Goal: Task Accomplishment & Management: Use online tool/utility

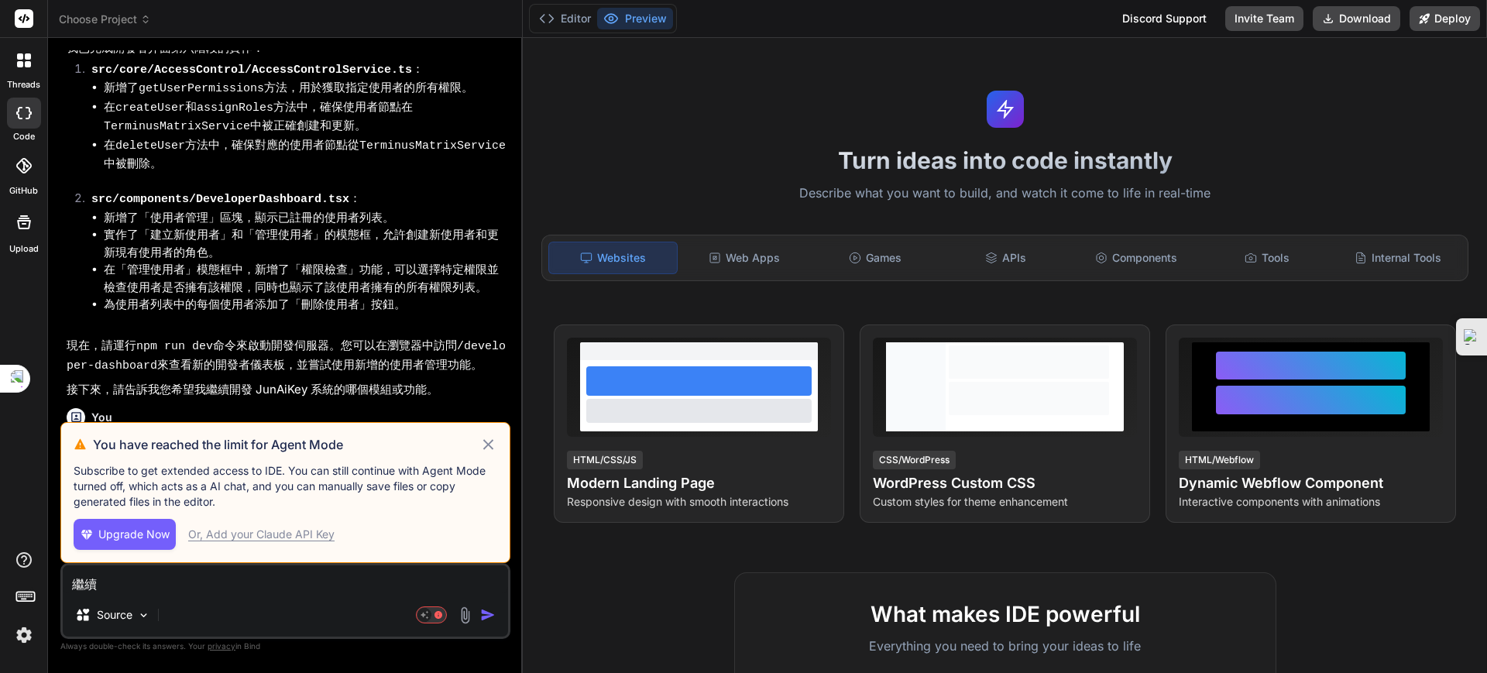
scroll to position [2664, 0]
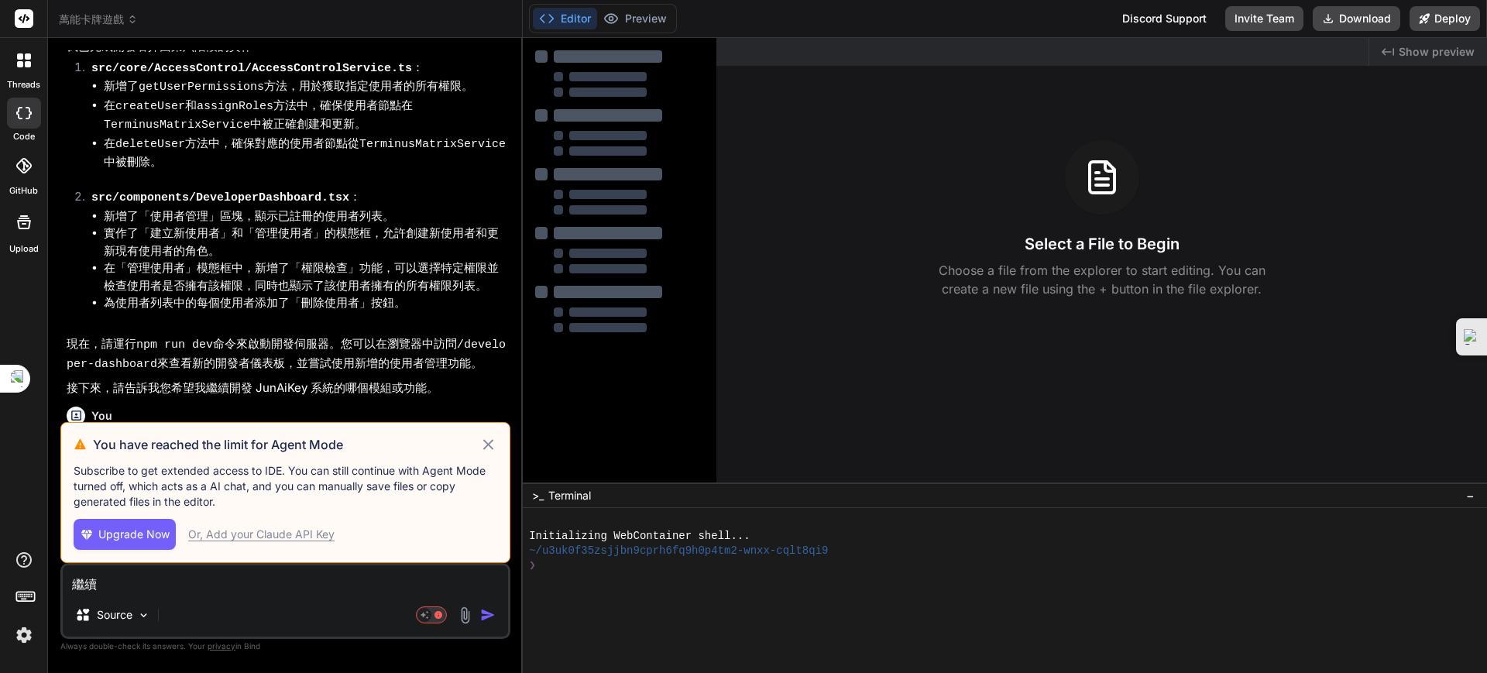
click at [491, 441] on icon at bounding box center [488, 444] width 10 height 10
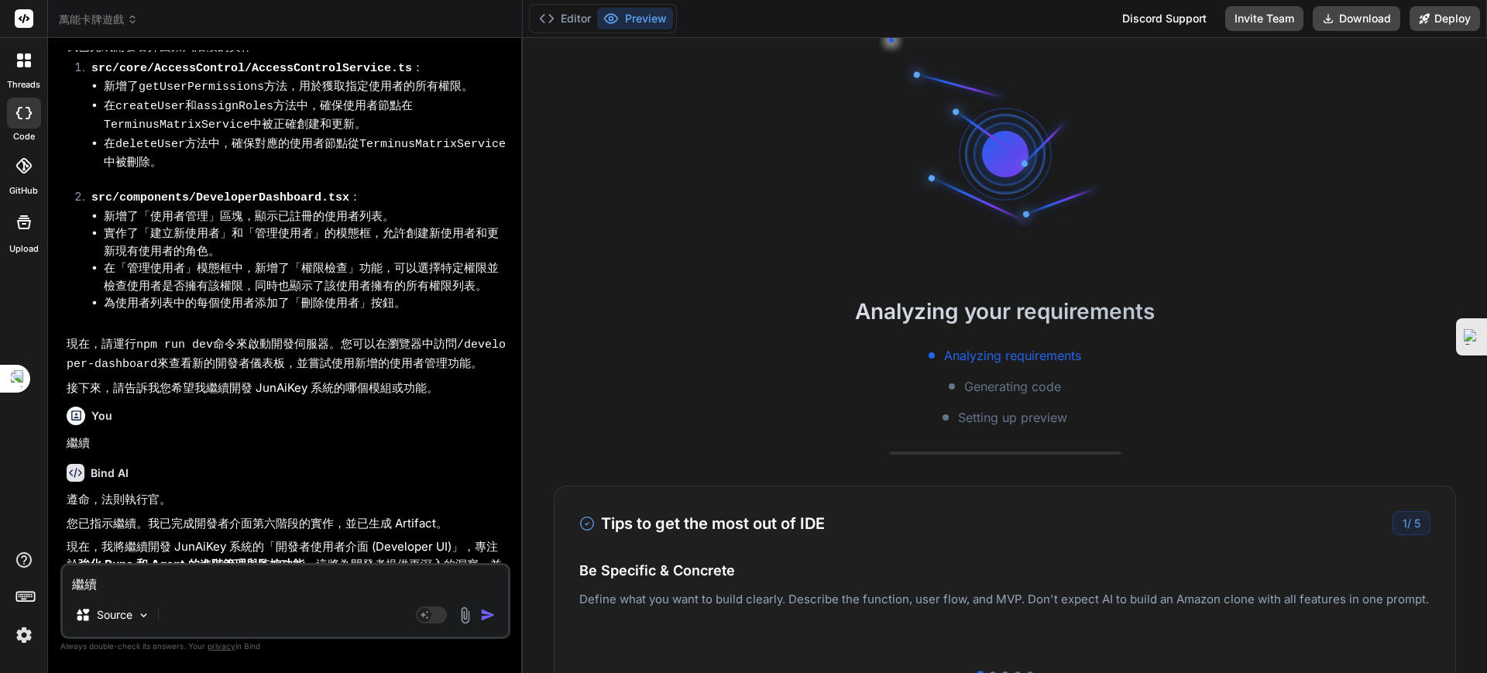
click at [487, 609] on img "button" at bounding box center [487, 614] width 15 height 15
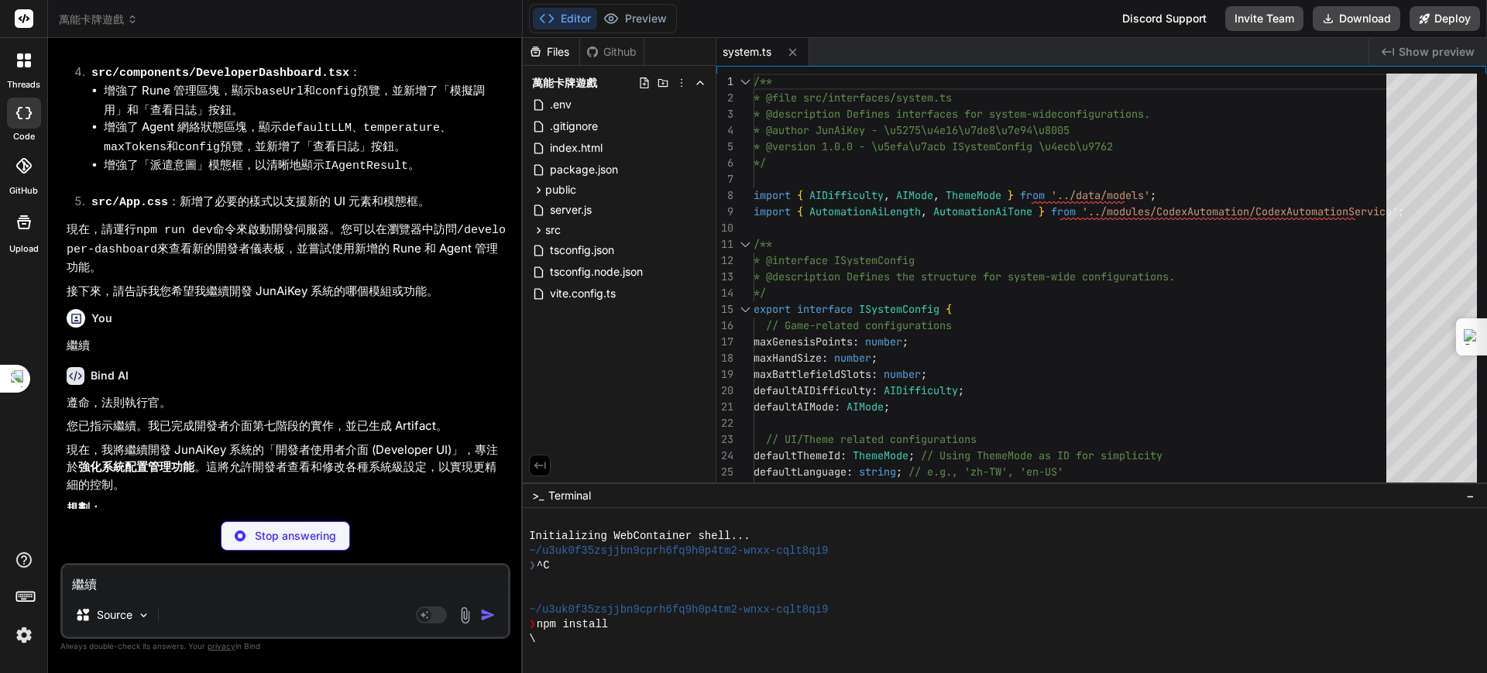
scroll to position [4362, 0]
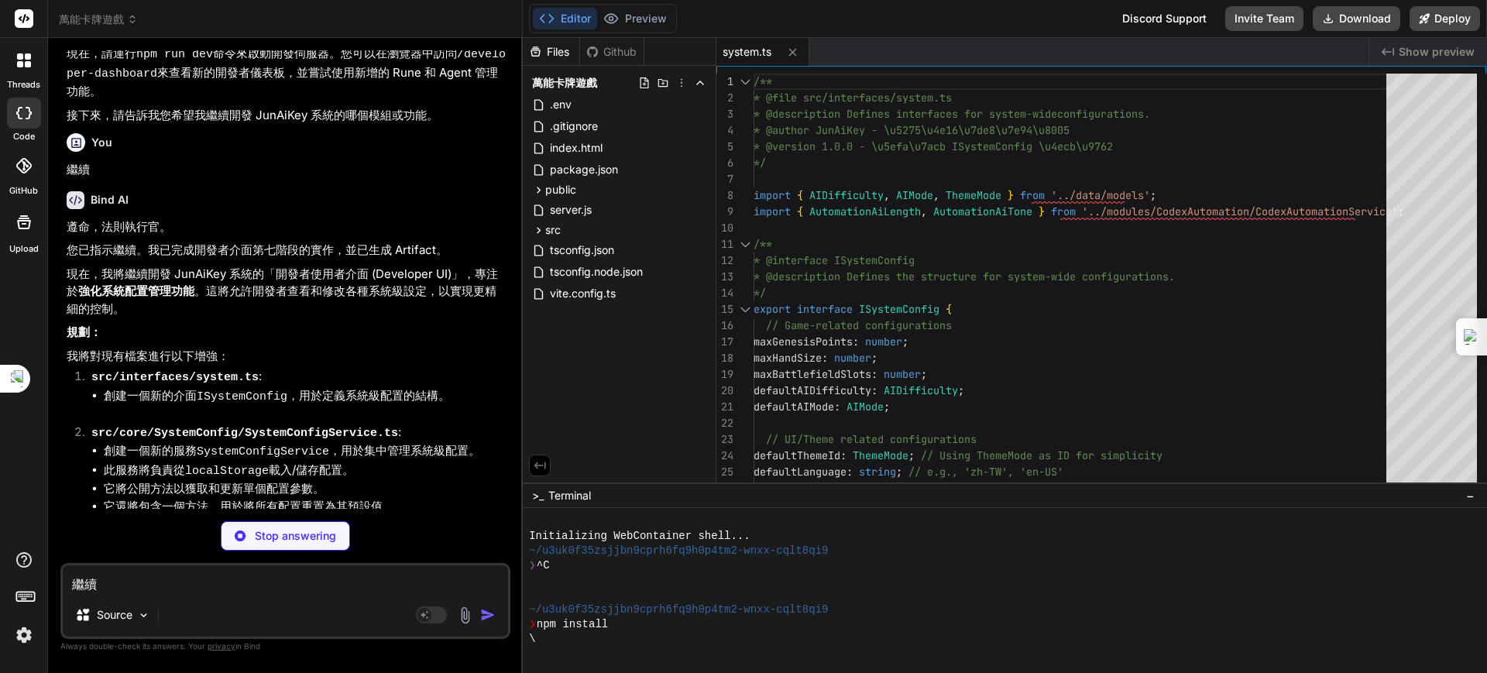
type textarea "x"
type textarea "// Reload the page to ensure all services re-initialize from scratch window.loc…"
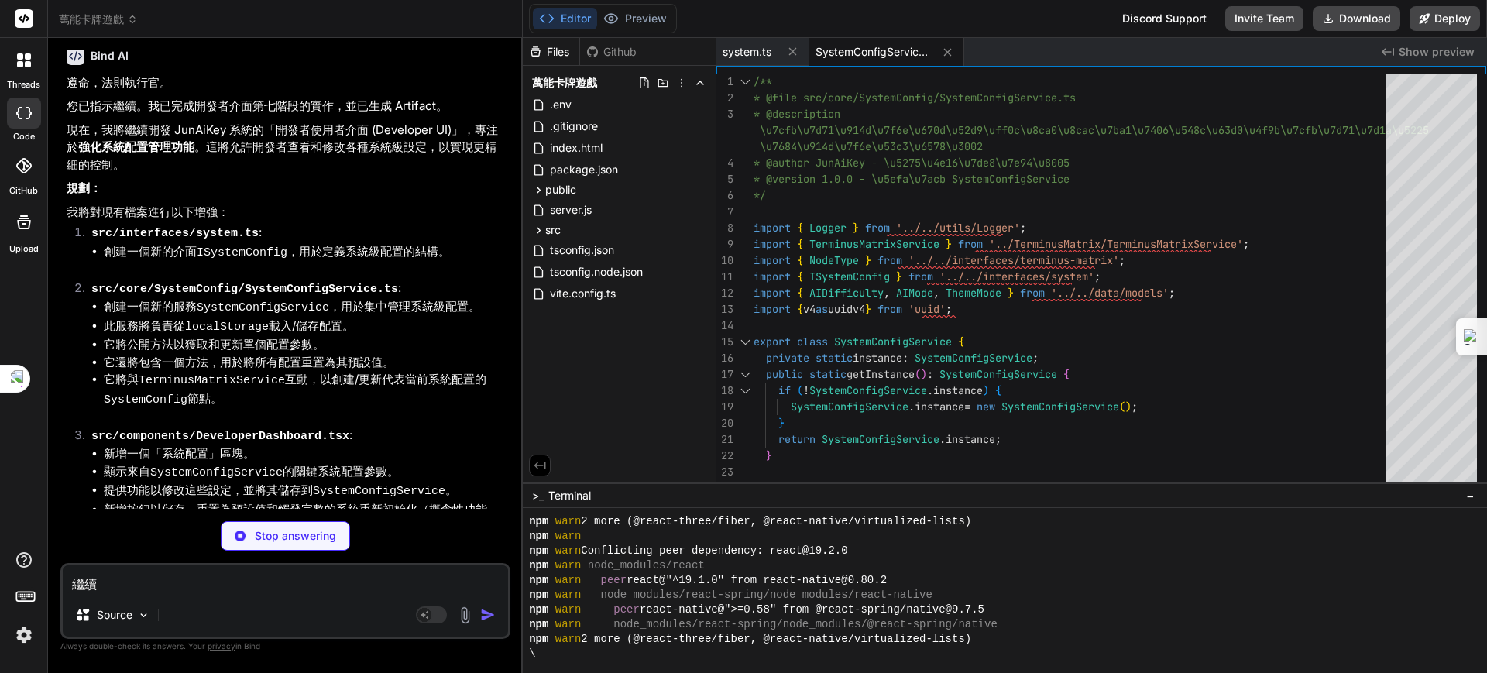
scroll to position [4650, 0]
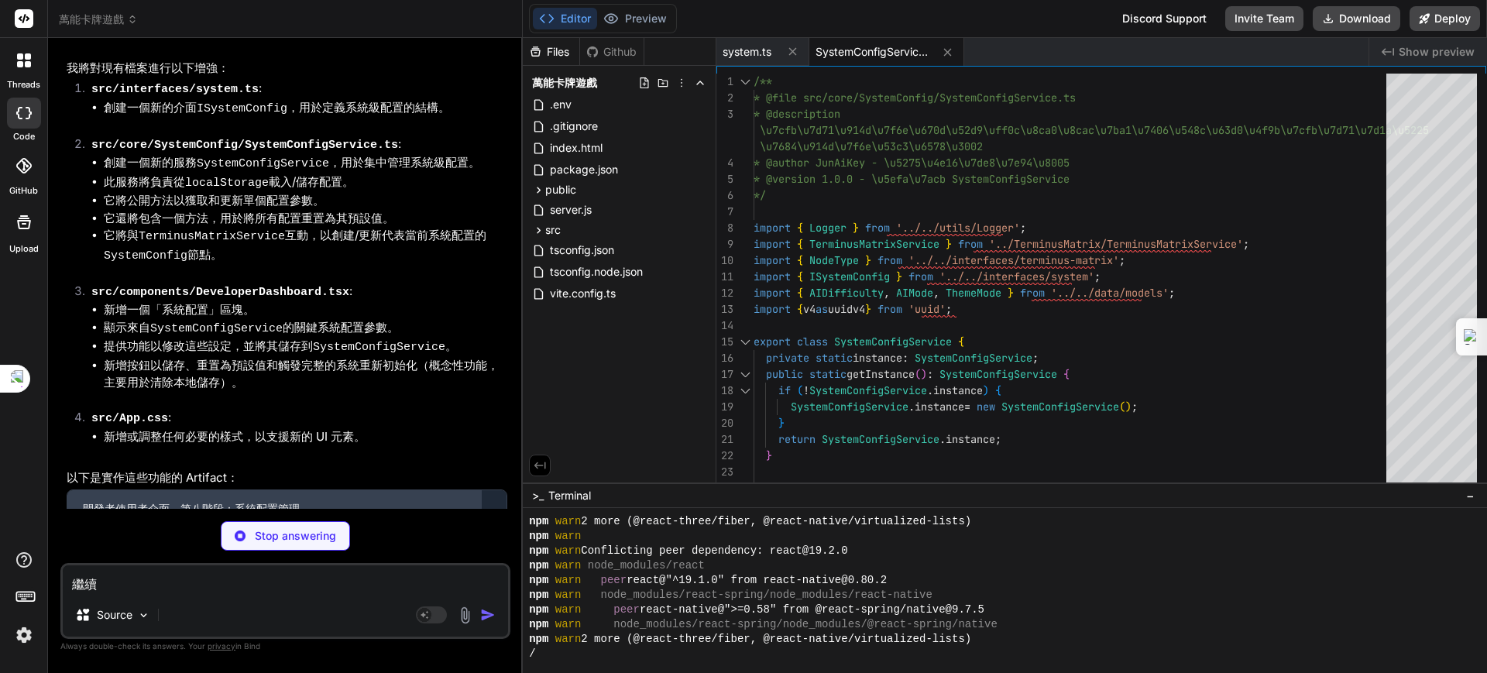
type textarea "x"
type textarea "\\\n\\\nexport default DeveloperDashboard;\\\n"
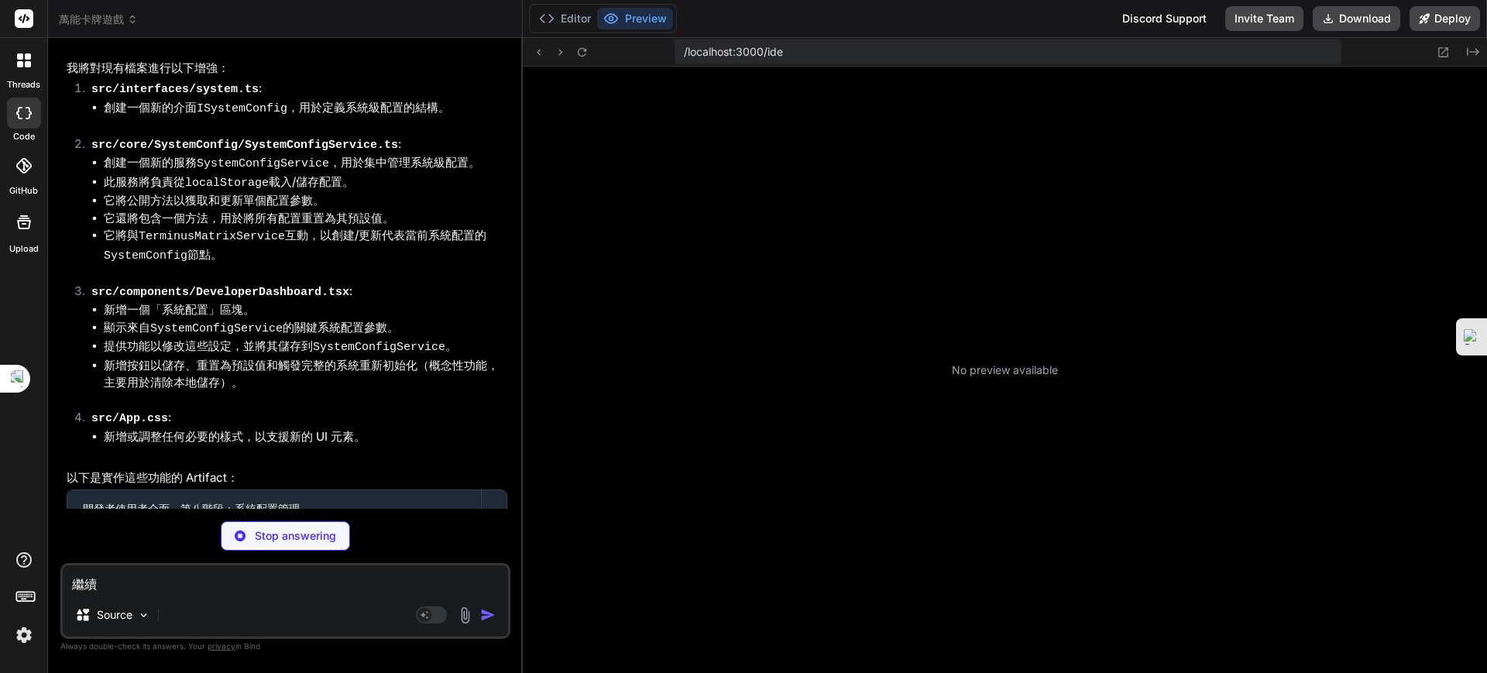
scroll to position [1206, 0]
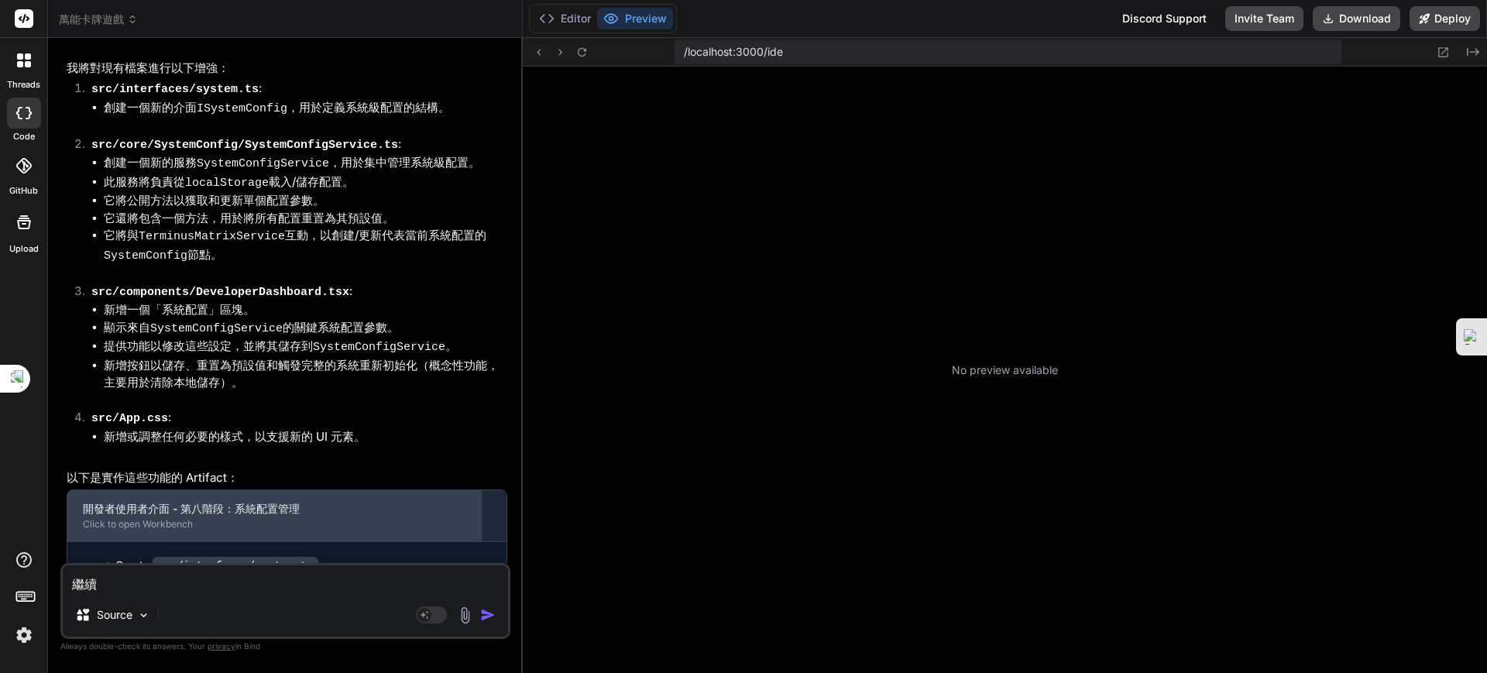
type textarea "x"
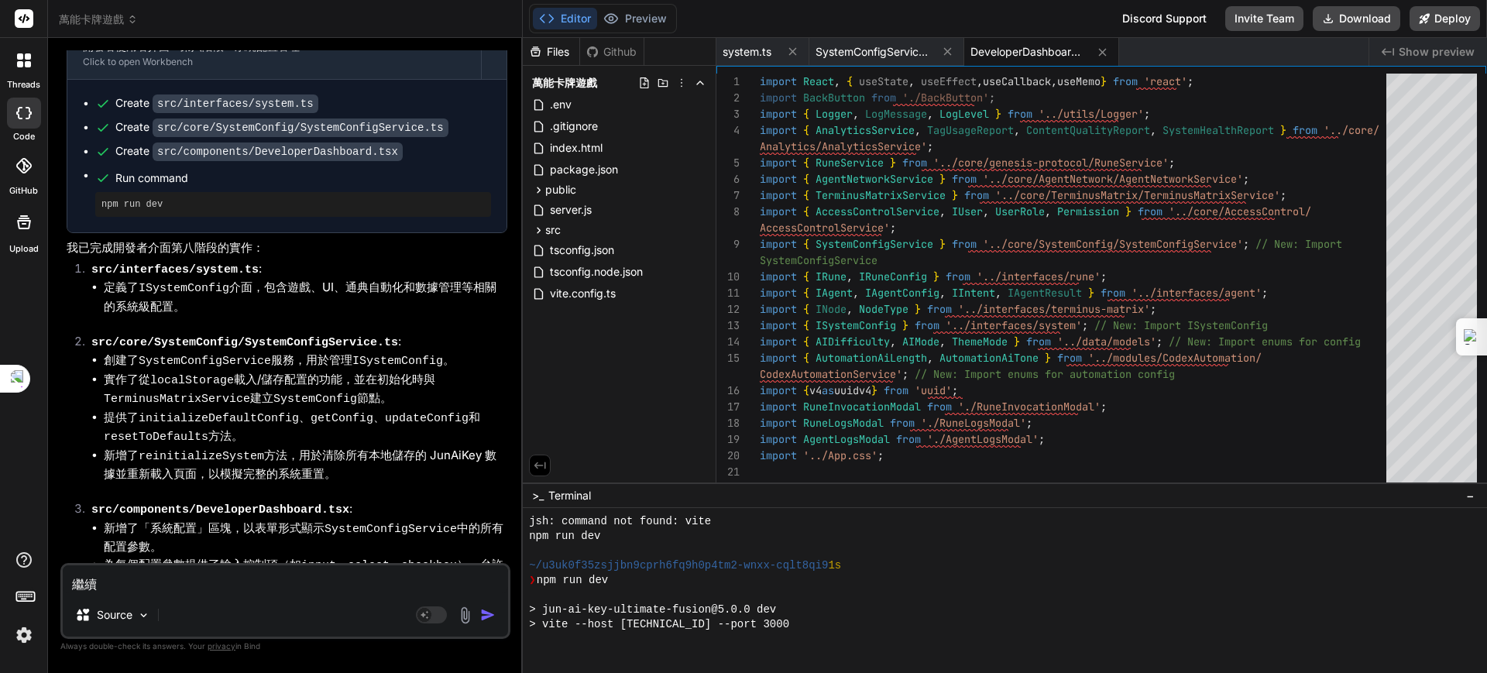
scroll to position [5114, 0]
click at [237, 585] on textarea "繼續" at bounding box center [285, 579] width 445 height 28
type textarea "ㄐ"
type textarea "x"
type textarea "ㄐㄧ"
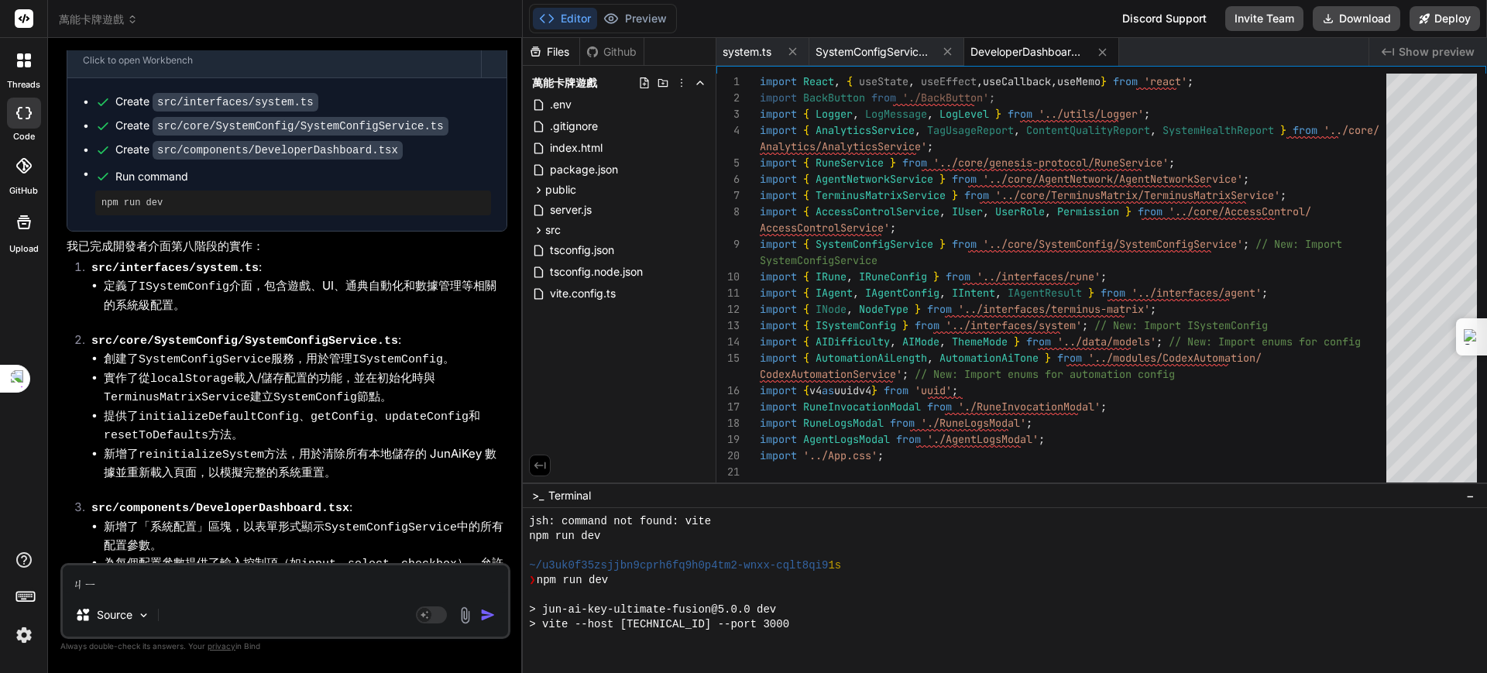
type textarea "x"
type textarea "季"
type textarea "x"
type textarea "季ㄒ"
type textarea "x"
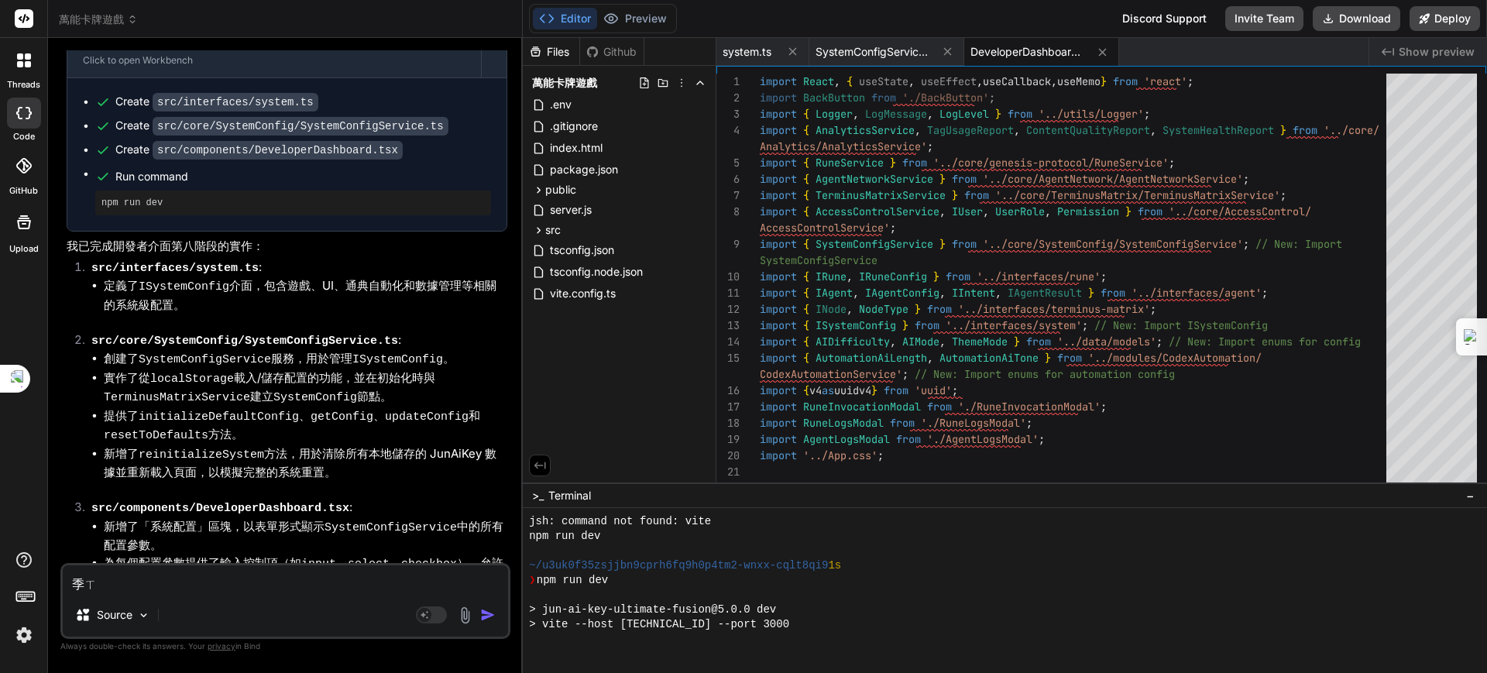
type textarea "季ㄒㄩ"
type textarea "x"
type textarea "繼續"
type textarea "x"
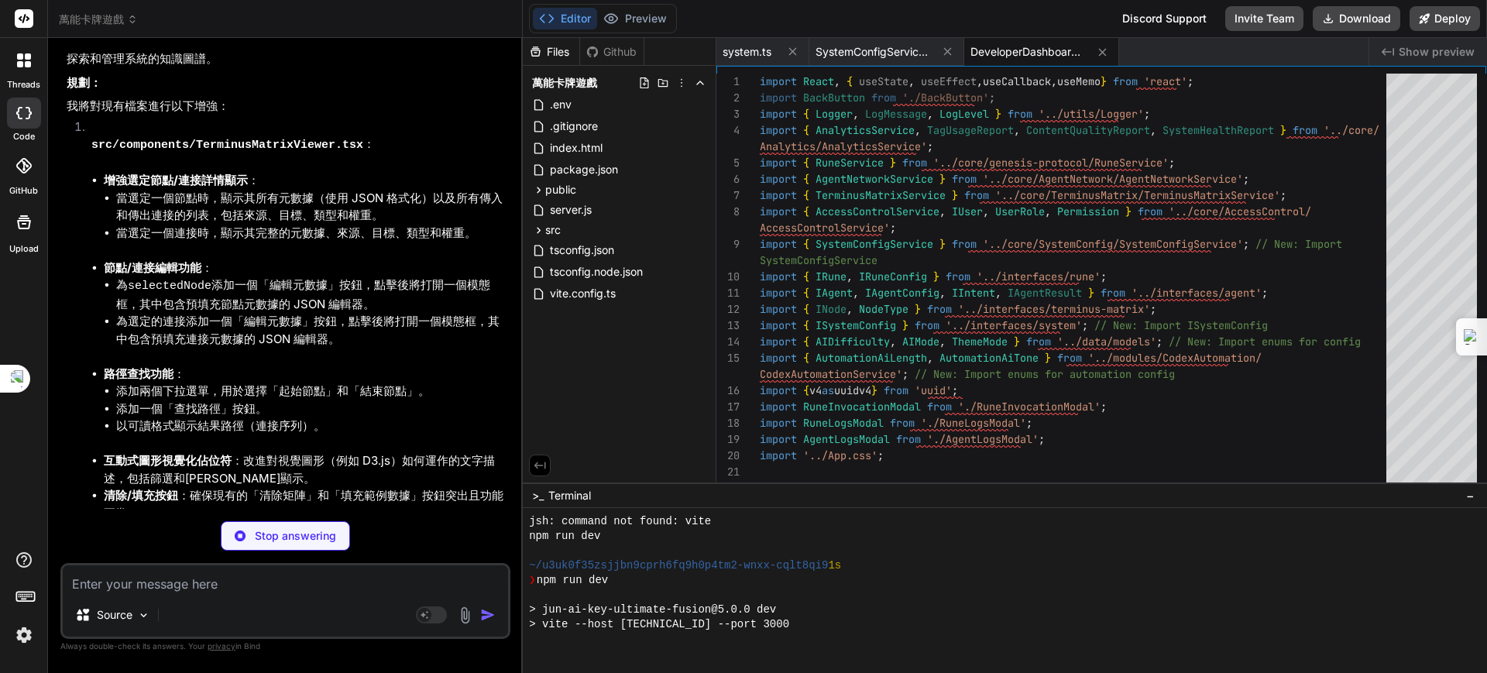
scroll to position [6041, 0]
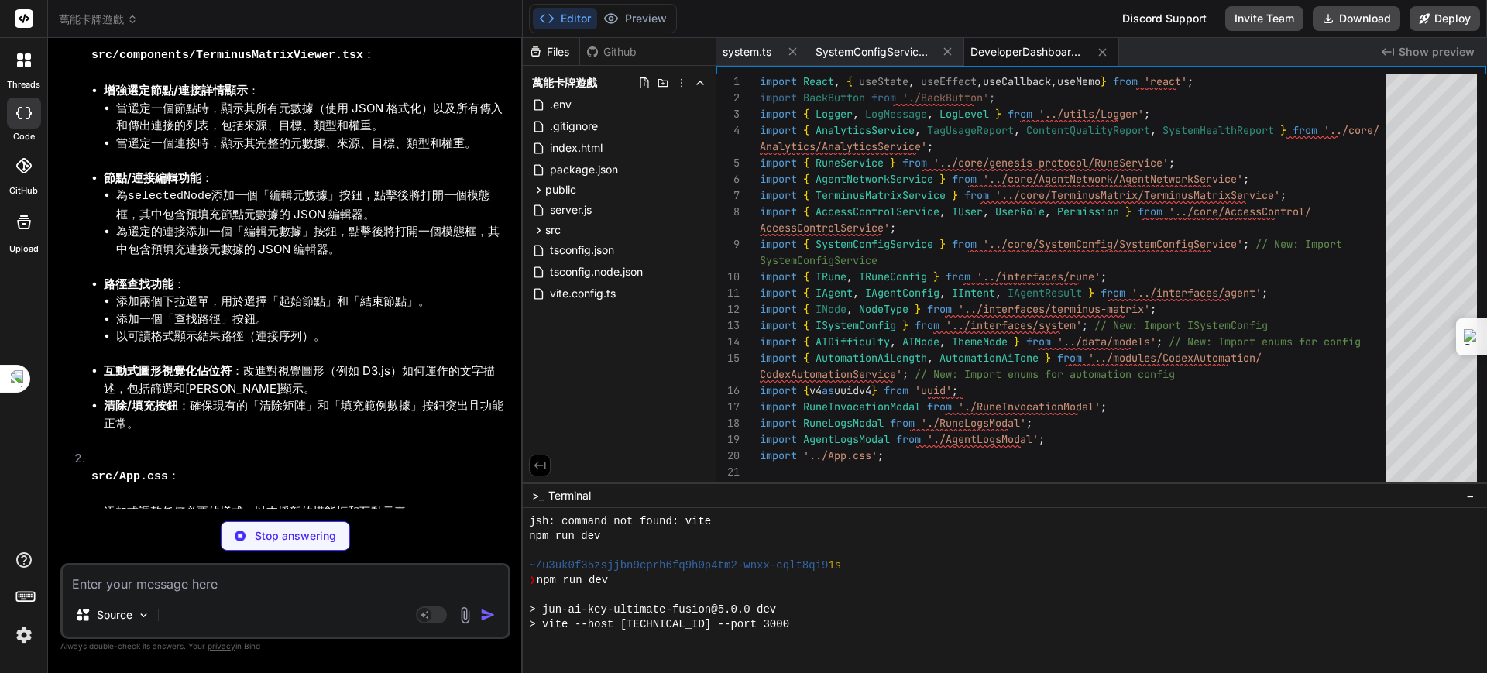
type textarea "x"
type textarea "TerminusMatrixViewer;\n"
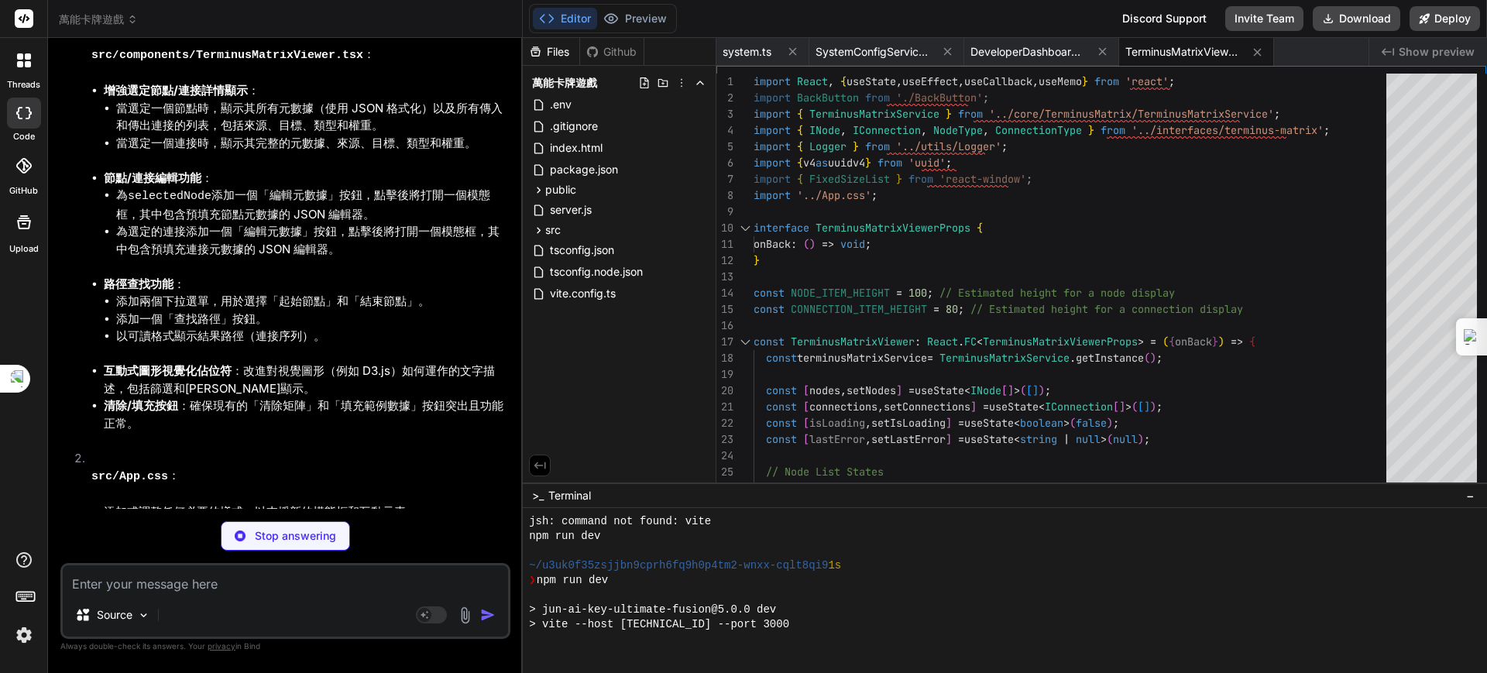
scroll to position [6065, 0]
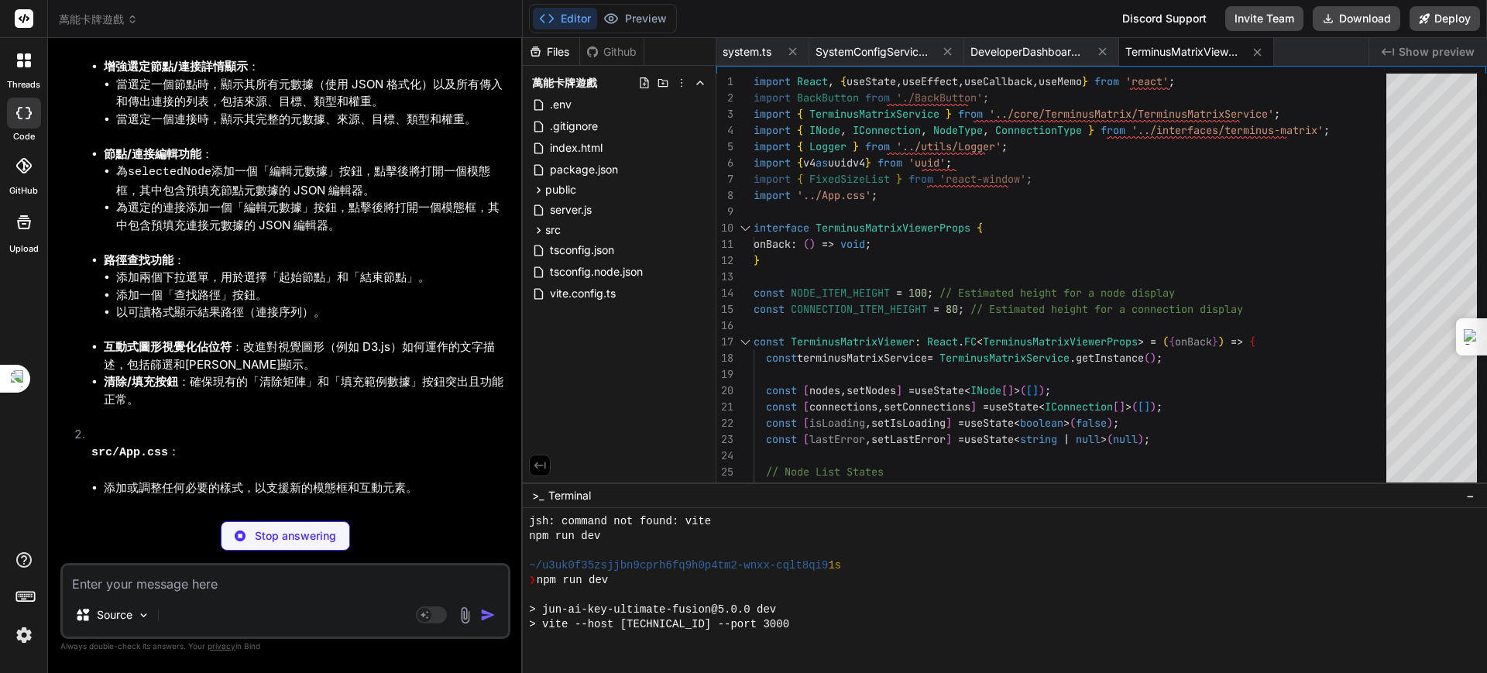
type textarea "x"
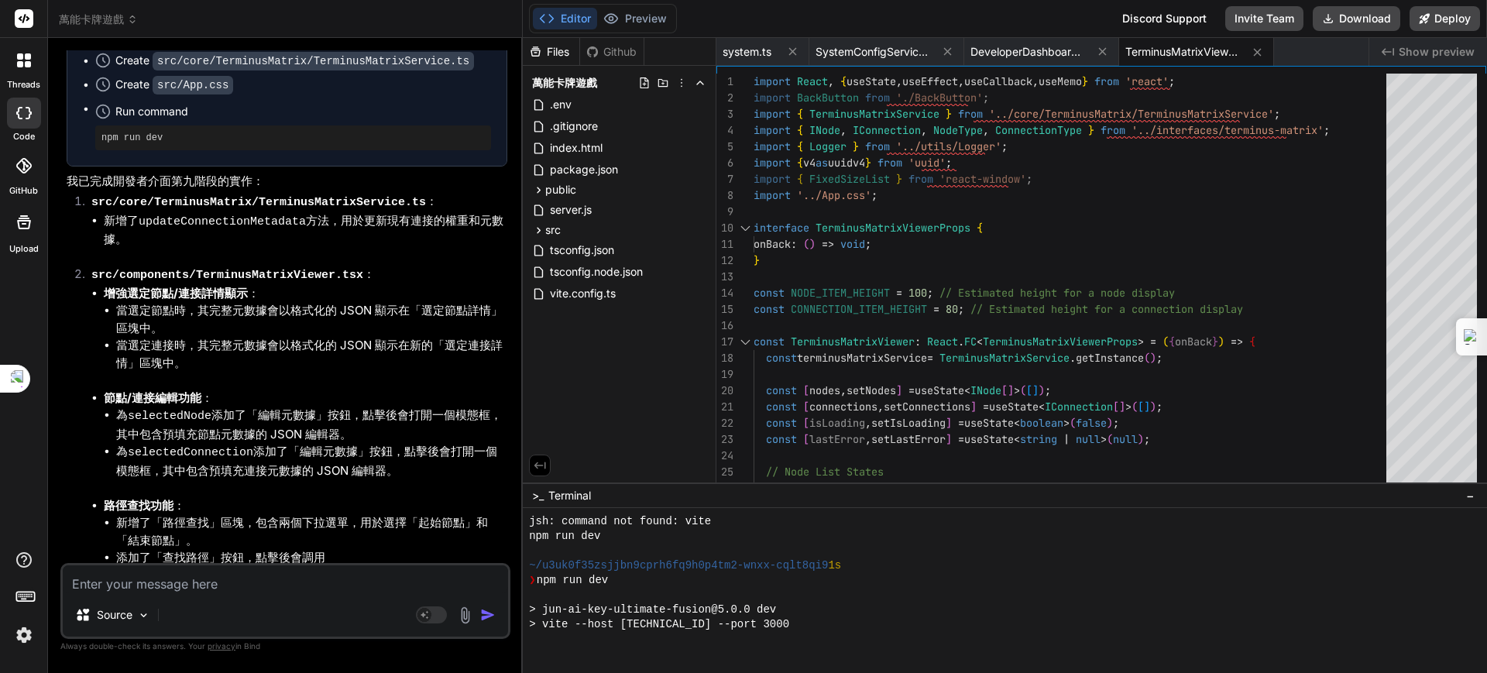
scroll to position [6657, 0]
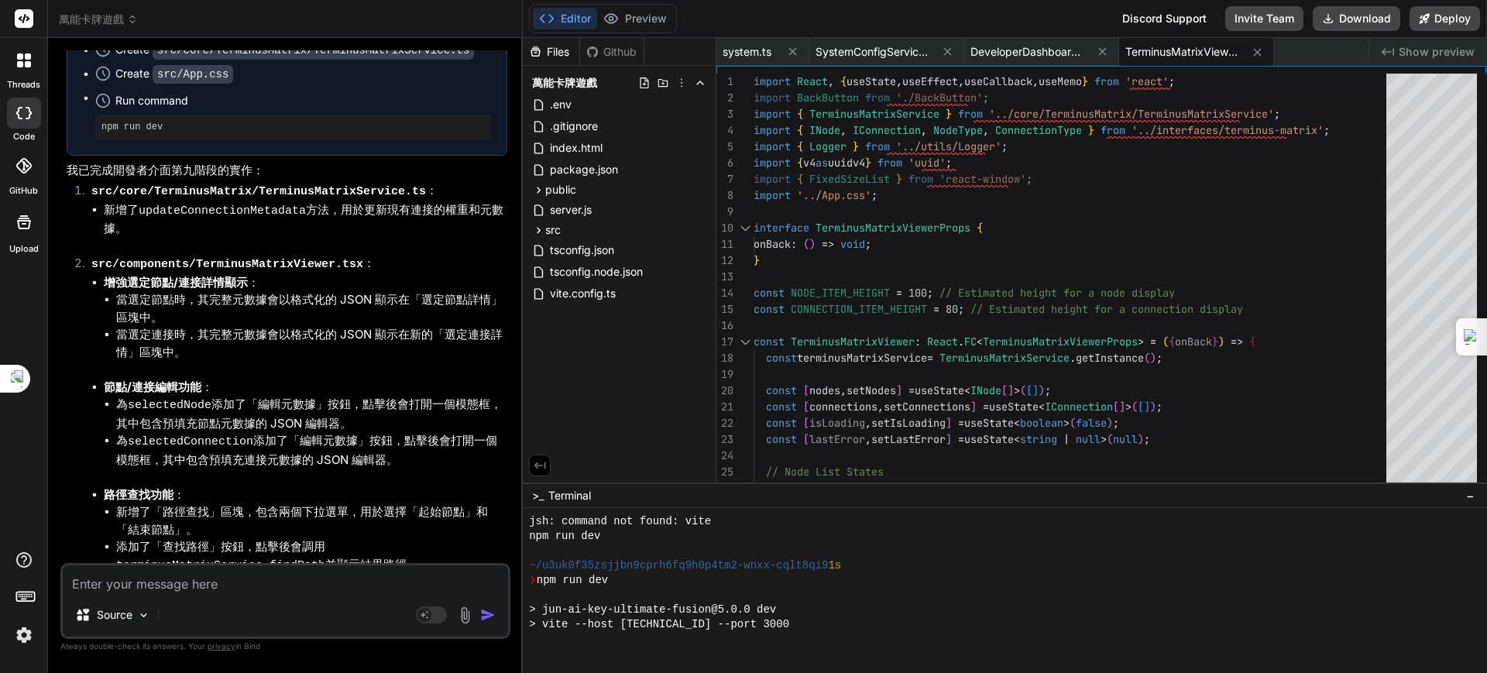
click at [308, 585] on textarea at bounding box center [285, 579] width 445 height 28
type textarea "ㄘ"
type textarea "x"
type textarea "ㄐ"
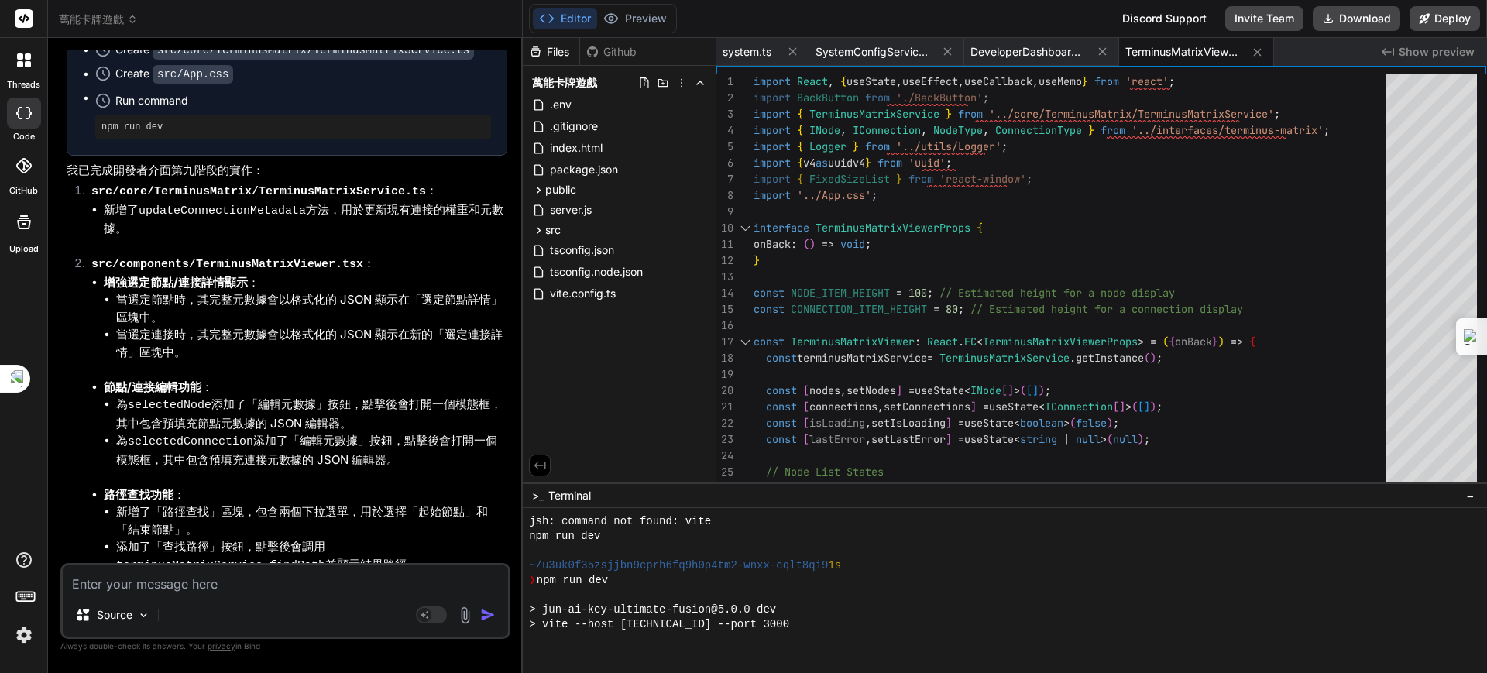
type textarea "x"
type textarea "季ㄒㄩ"
type textarea "x"
type textarea "繼續"
type textarea "x"
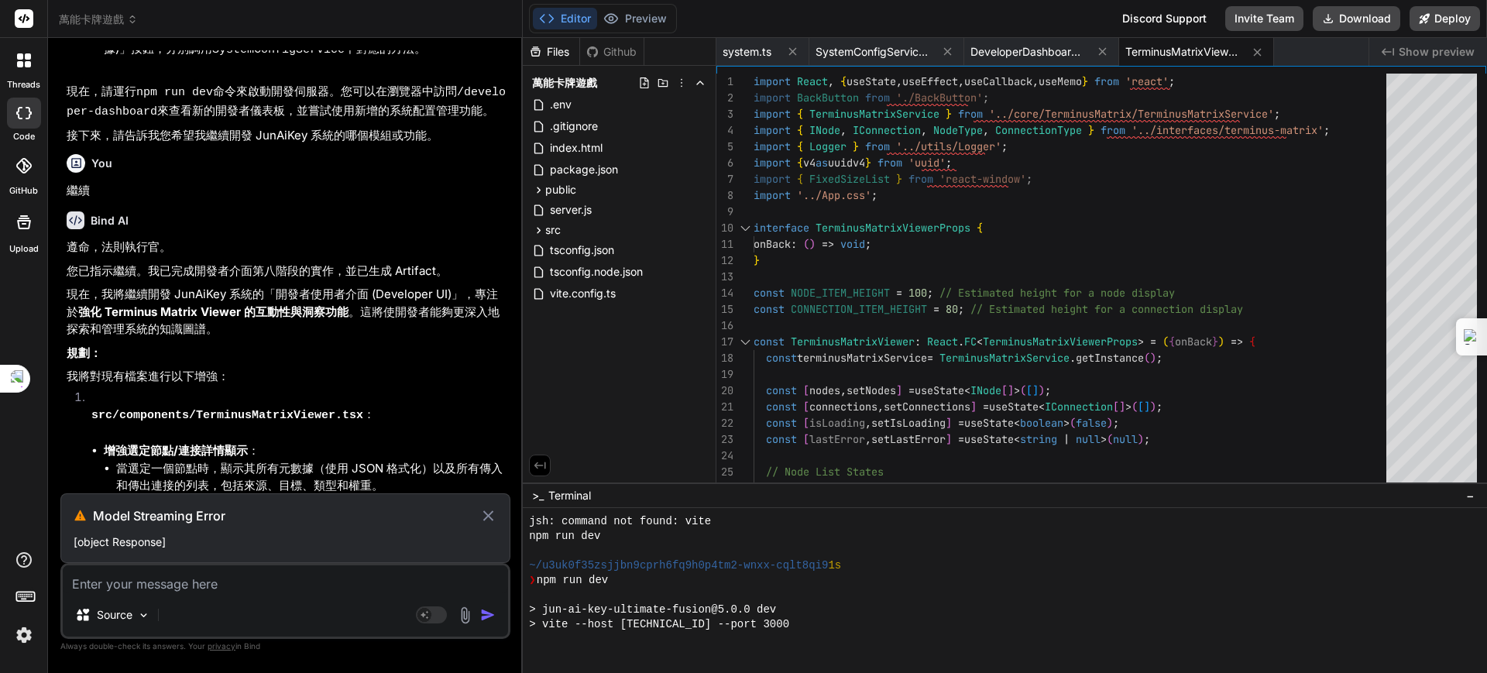
scroll to position [5677, 0]
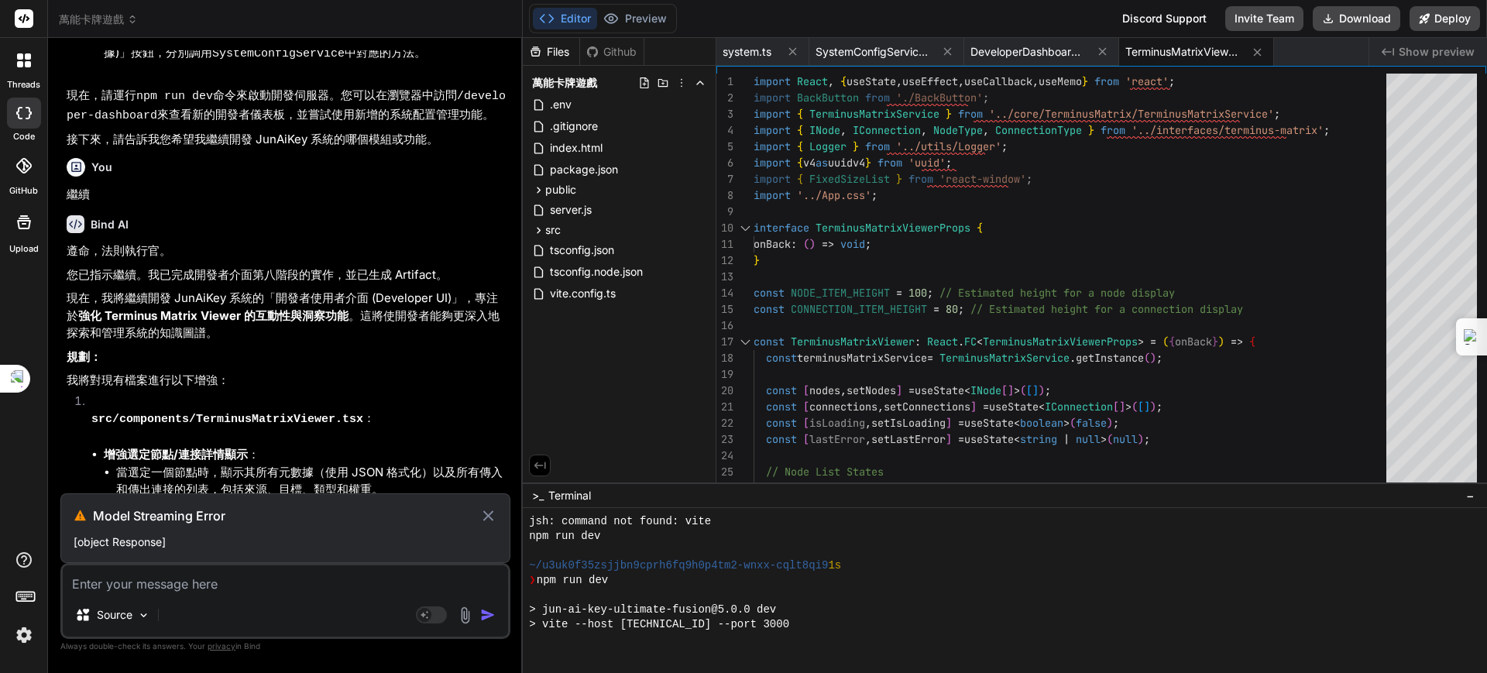
click at [481, 512] on icon at bounding box center [488, 515] width 18 height 19
type textarea "x"
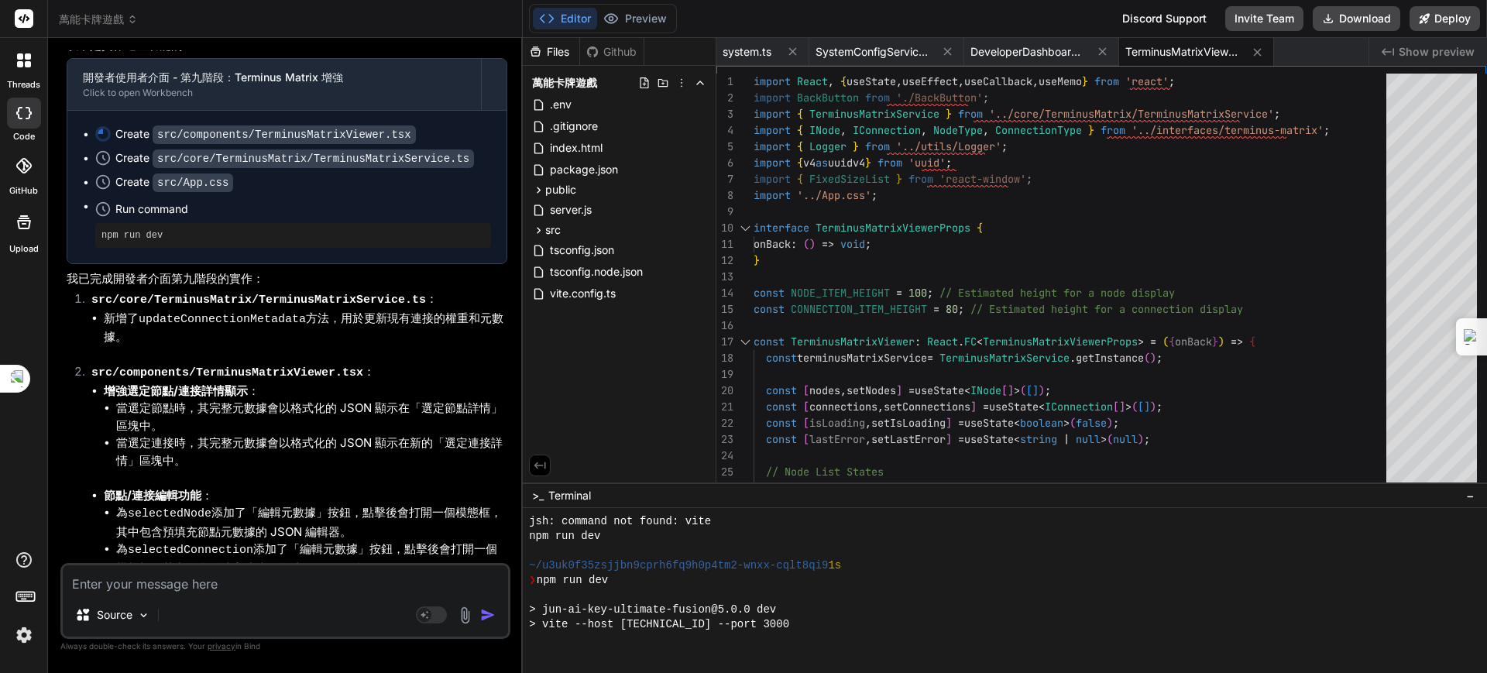
scroll to position [6709, 0]
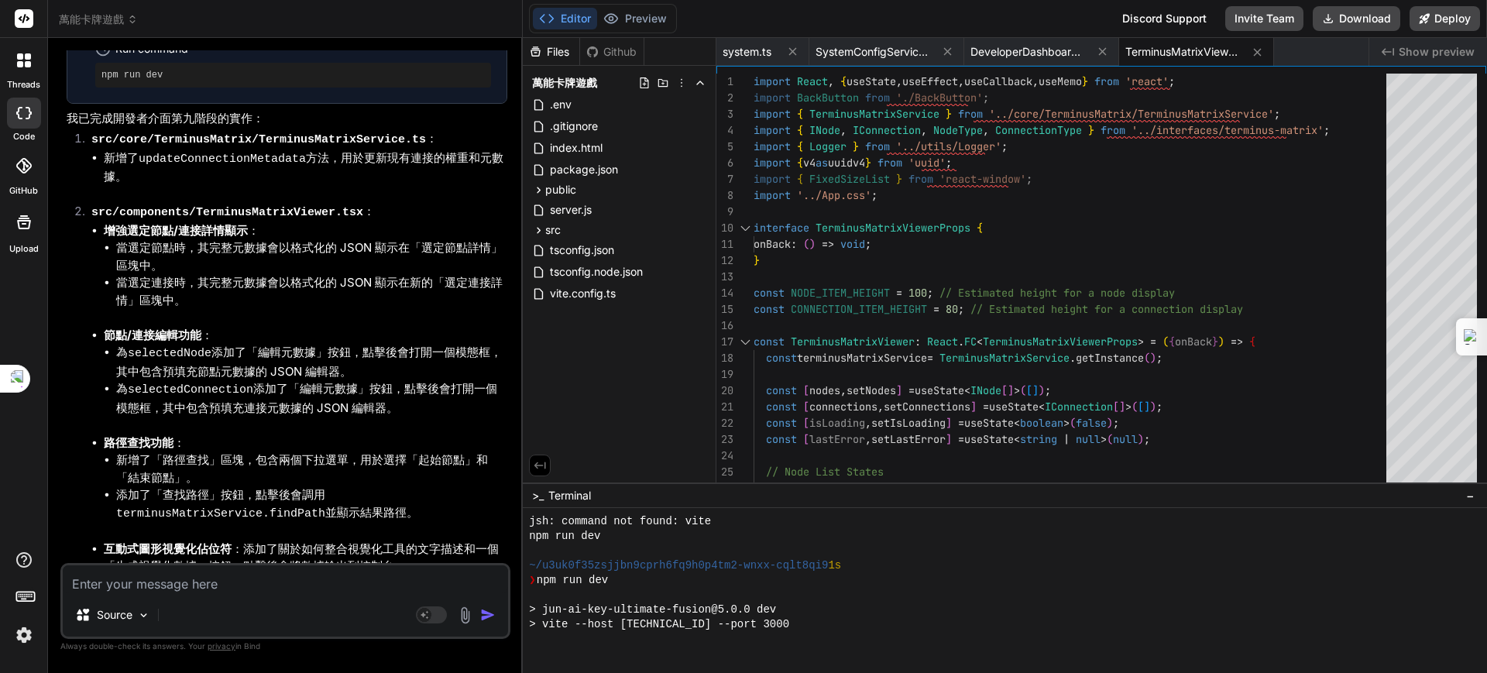
click at [279, 578] on textarea at bounding box center [285, 579] width 445 height 28
type textarea "ㄨ"
type textarea "x"
type textarea "ㄕ"
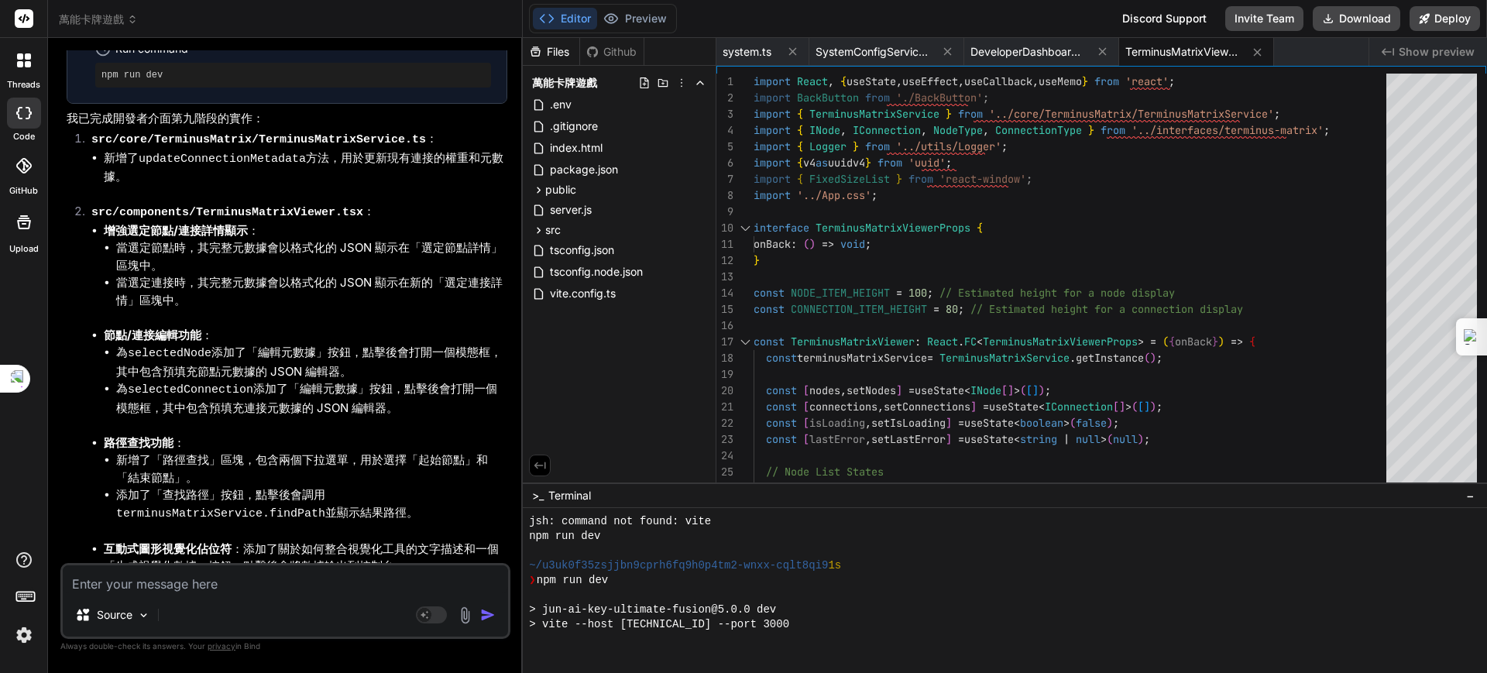
type textarea "x"
type textarea "是"
type textarea "x"
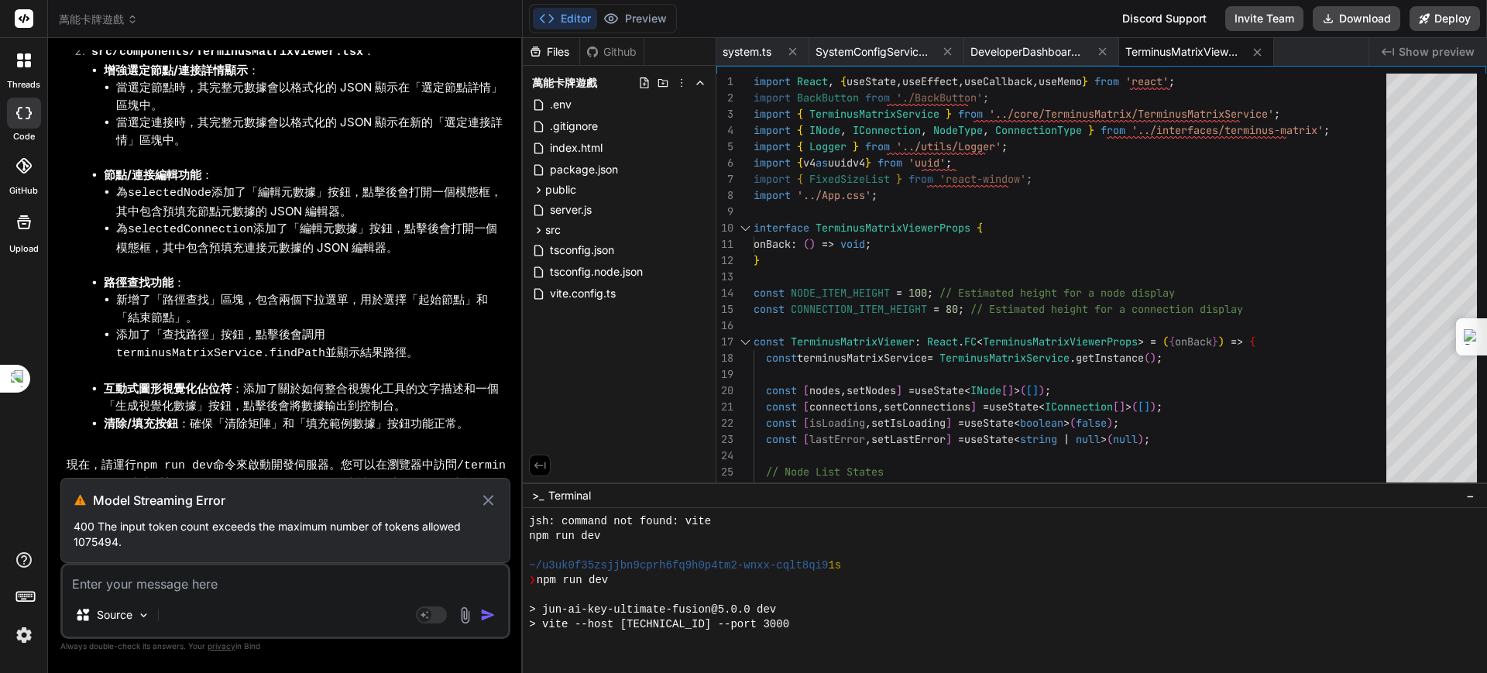
scroll to position [6845, 0]
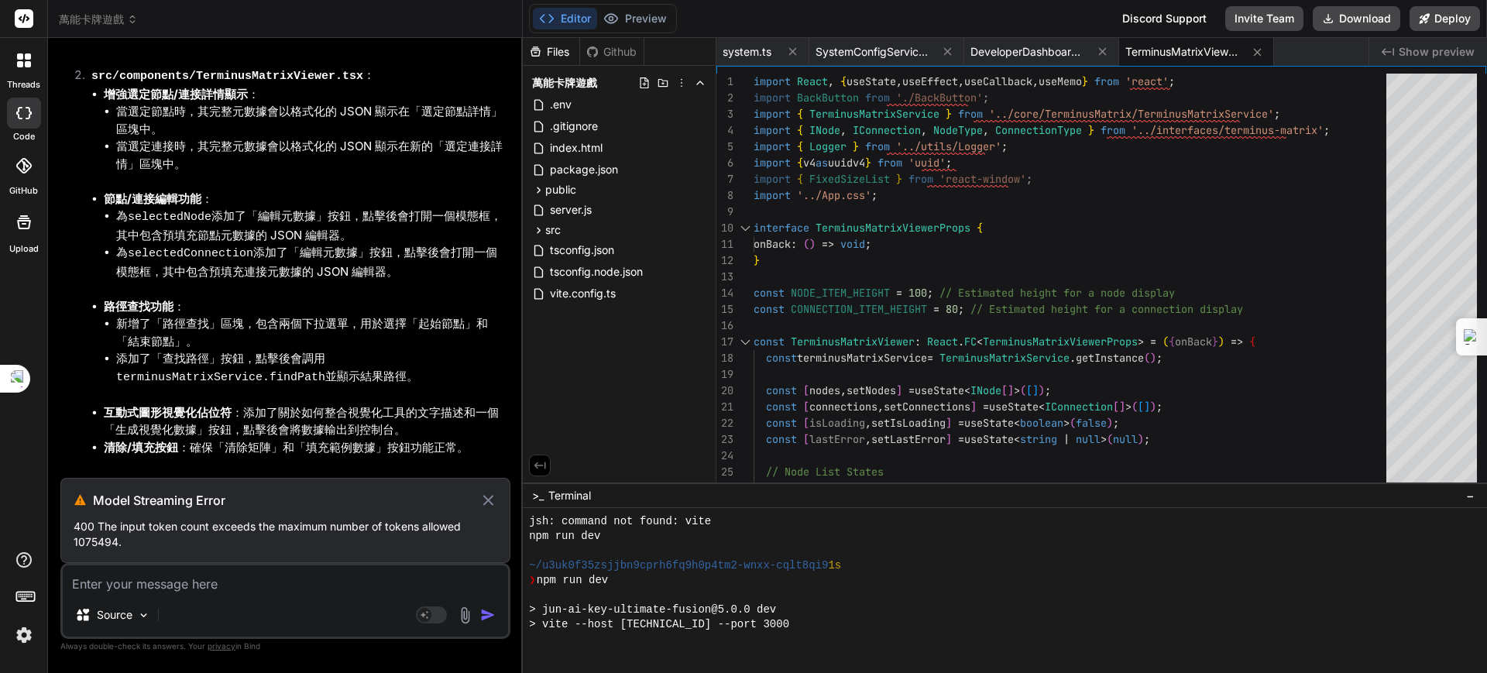
click at [487, 499] on icon at bounding box center [488, 500] width 10 height 10
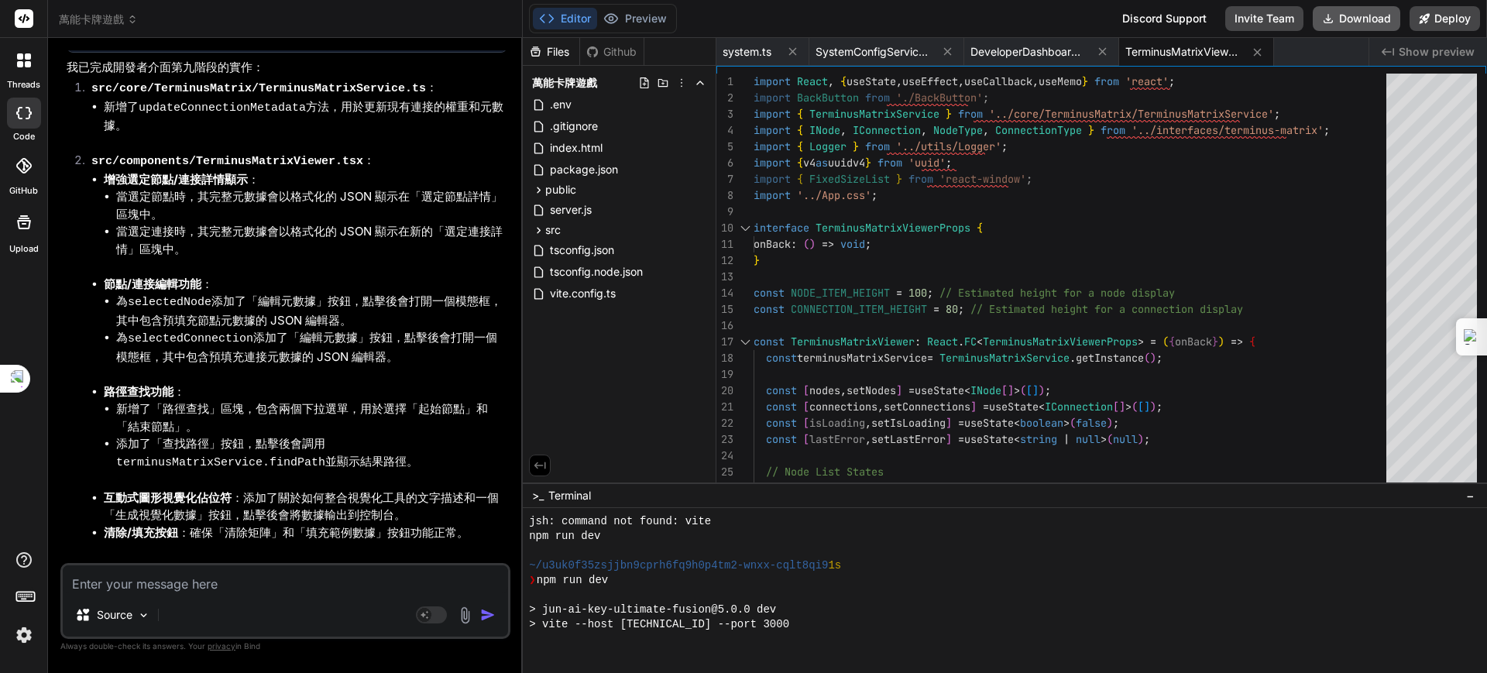
click at [1337, 16] on button "Download" at bounding box center [1355, 18] width 87 height 25
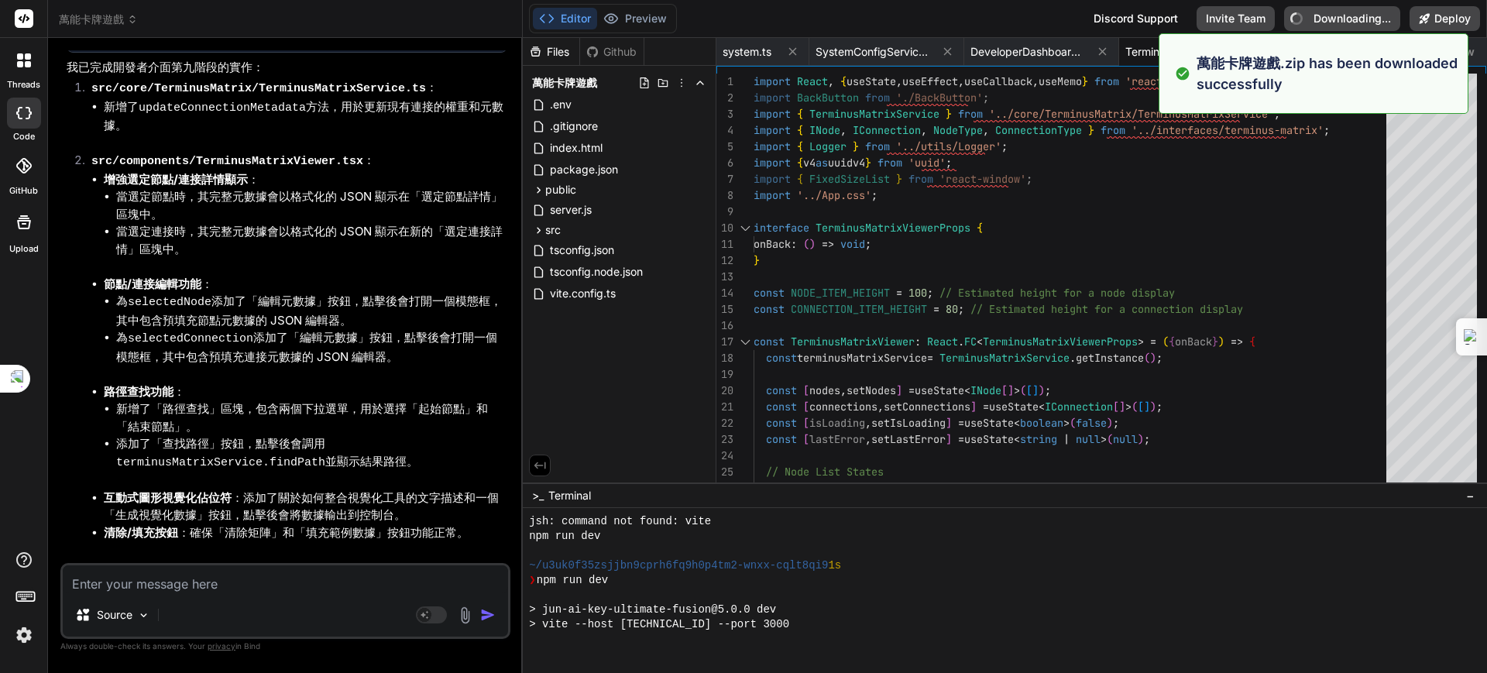
type textarea "x"
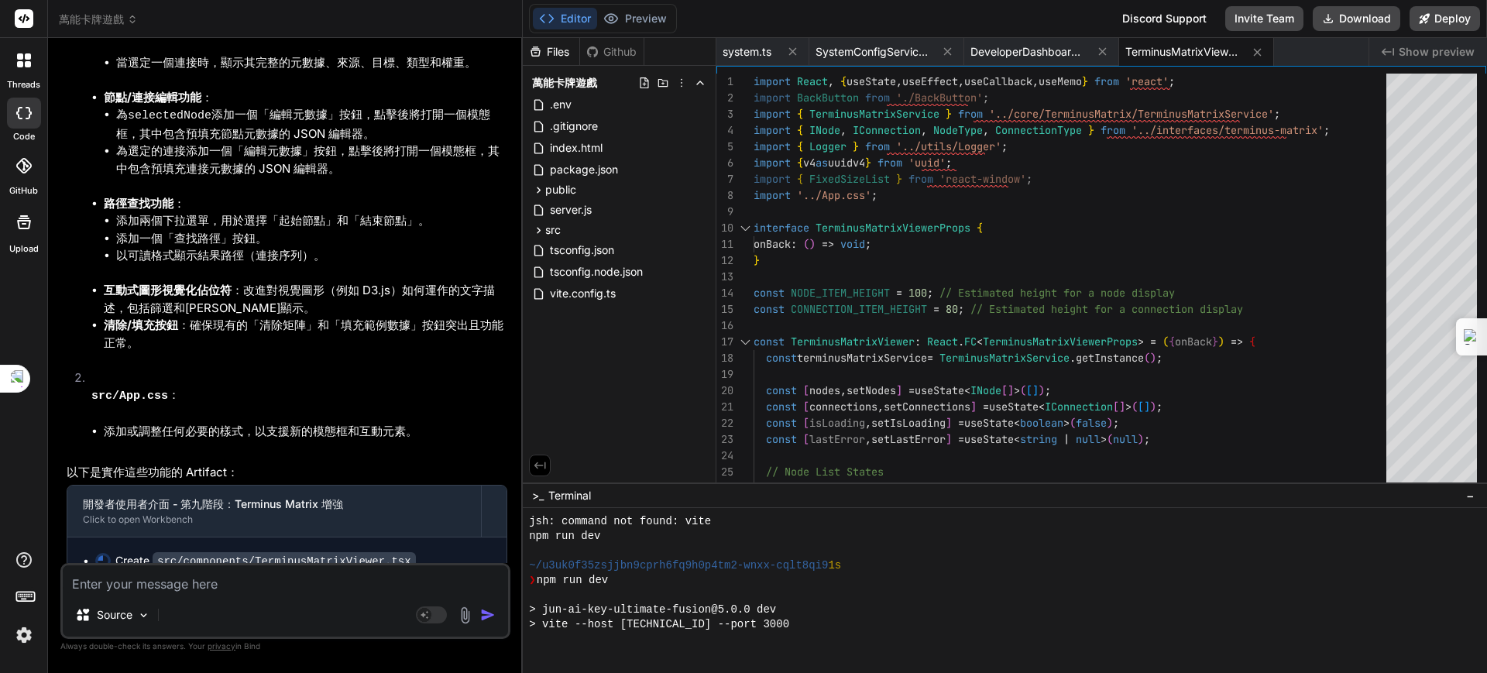
scroll to position [6276, 0]
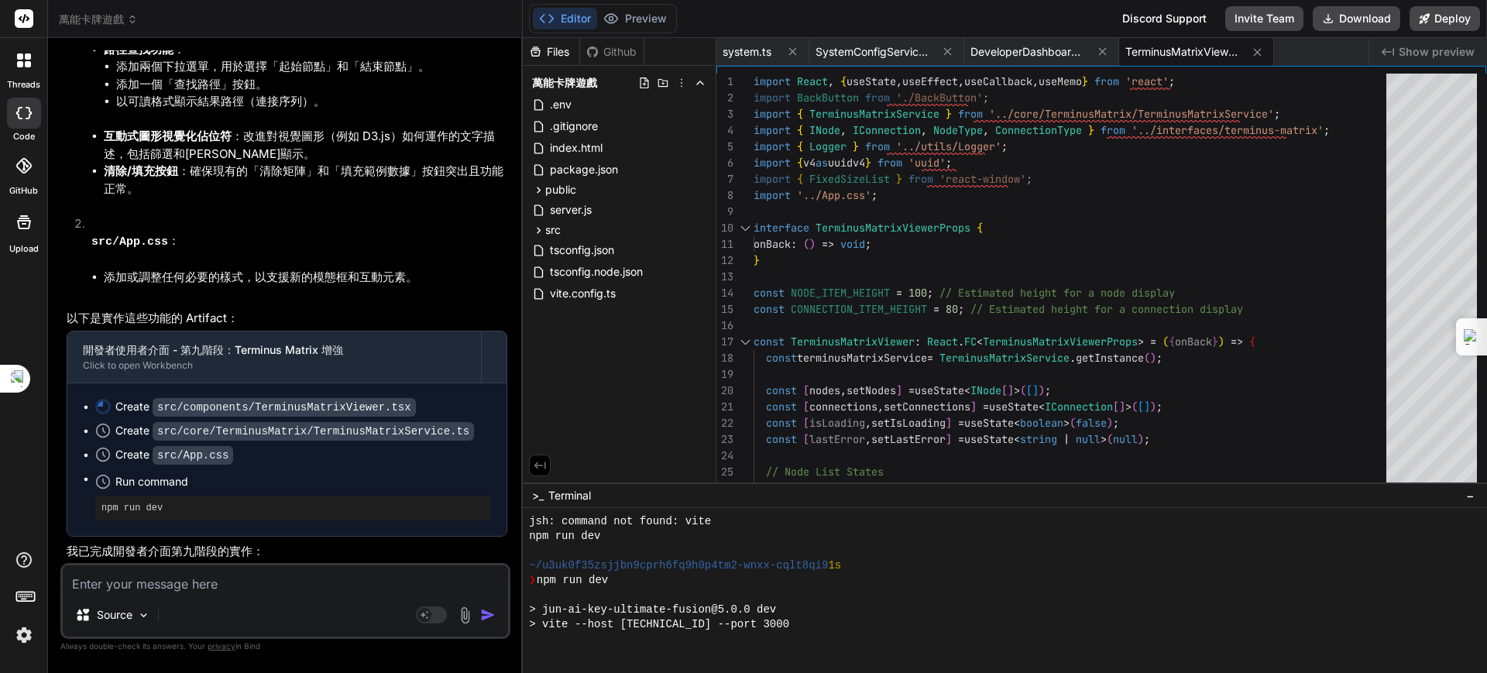
click at [108, 12] on span "萬能卡牌遊戲" at bounding box center [98, 19] width 79 height 15
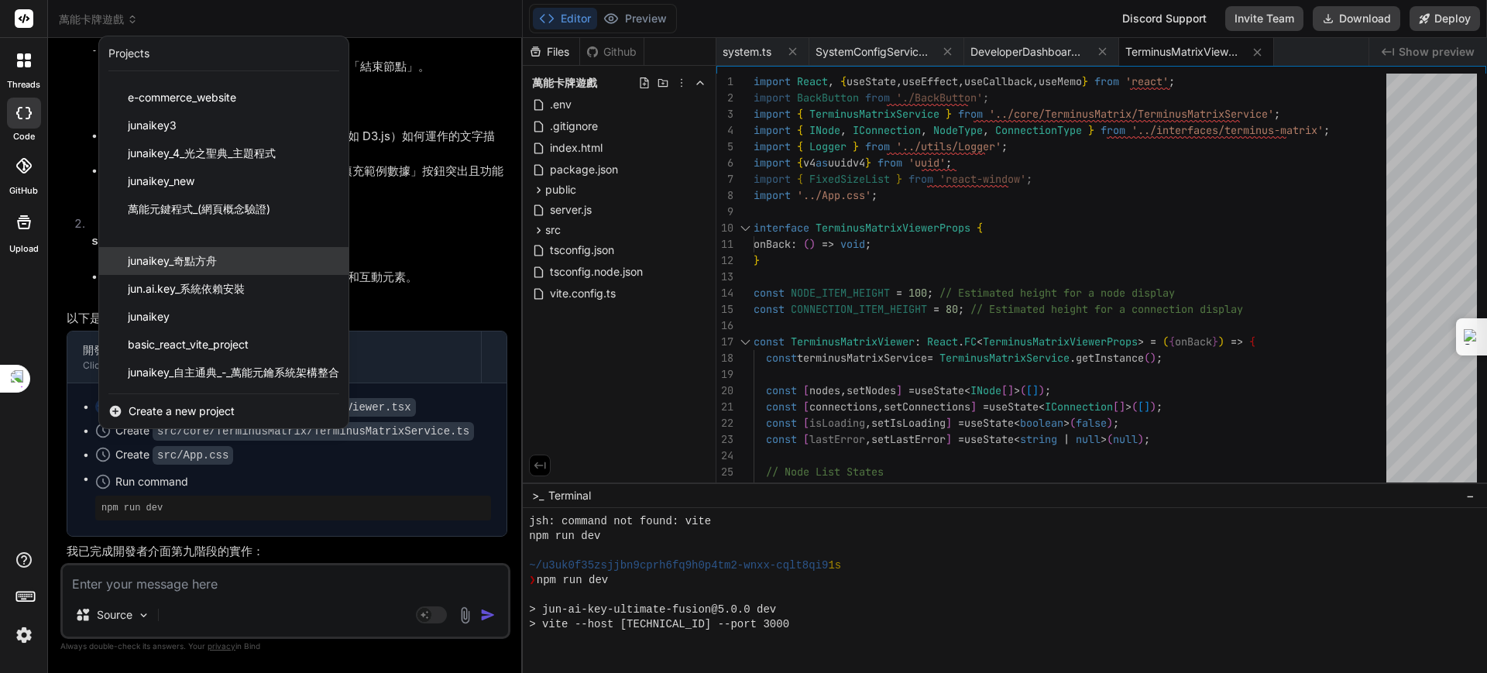
scroll to position [77, 0]
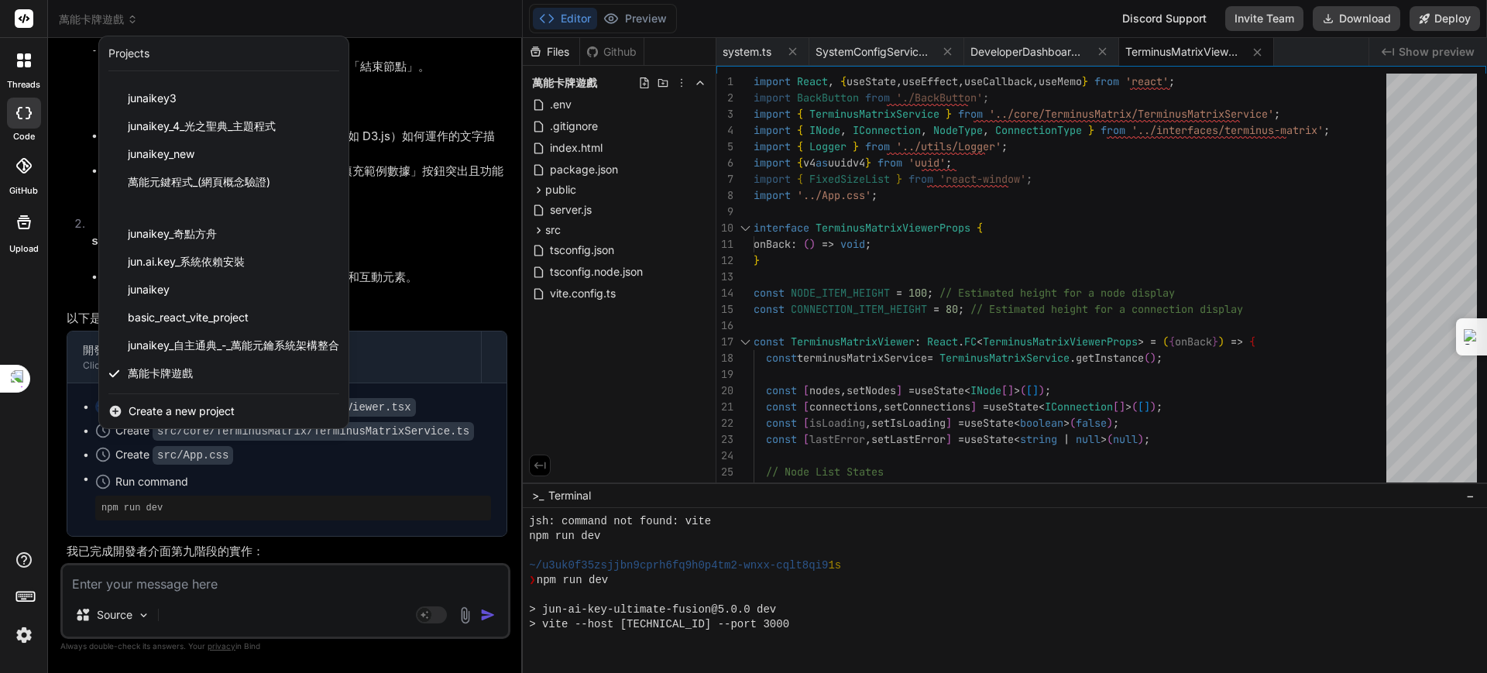
click at [179, 400] on div "Create a new project" at bounding box center [223, 411] width 249 height 34
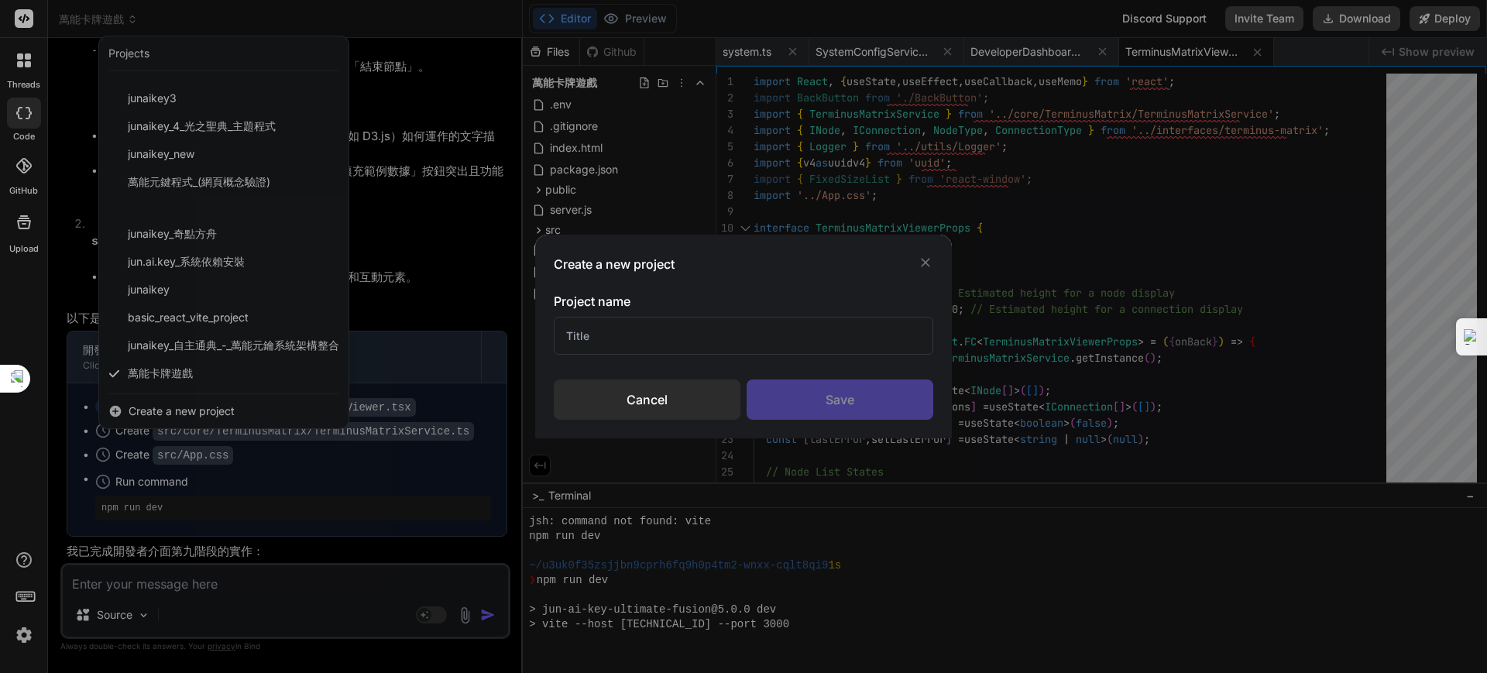
click at [564, 338] on input "text" at bounding box center [743, 336] width 379 height 38
type input "ㄙ"
type input "junaikey core"
click at [799, 395] on div "Save" at bounding box center [839, 399] width 187 height 40
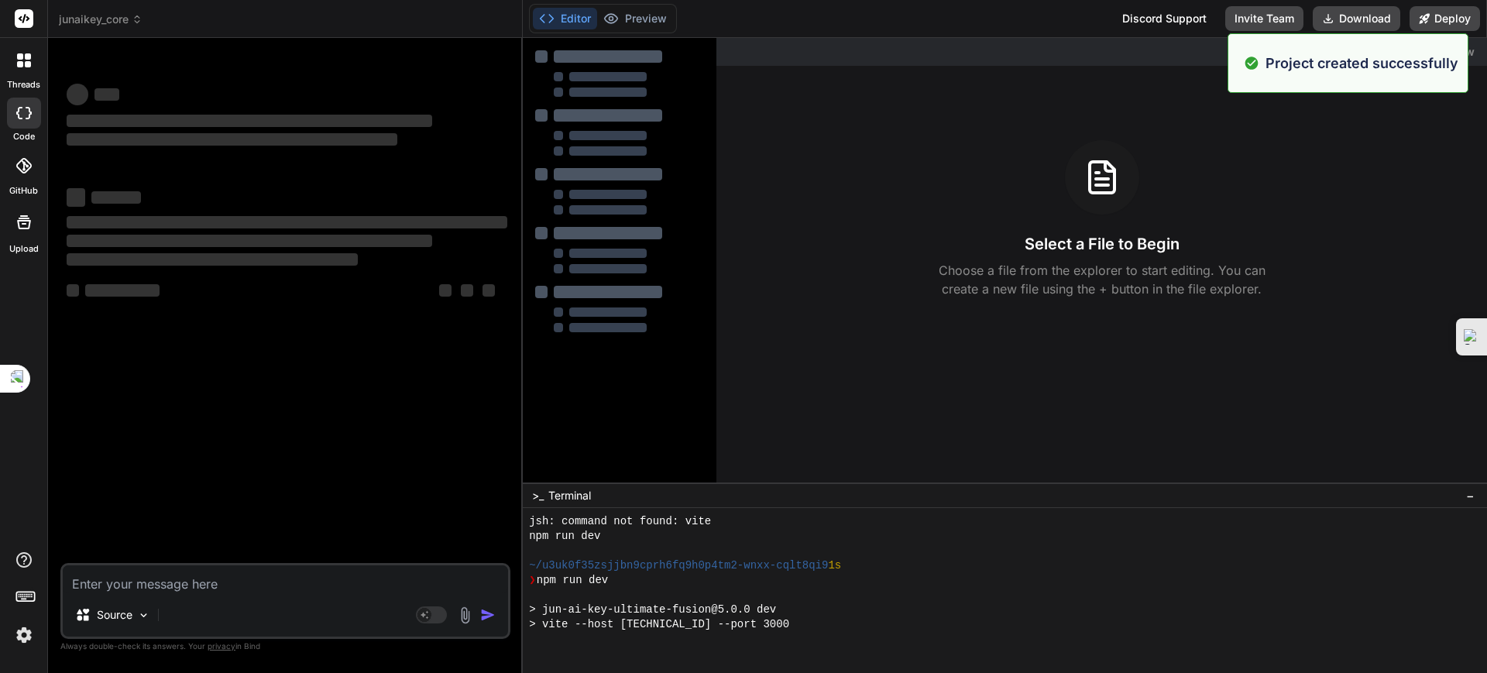
scroll to position [1236, 0]
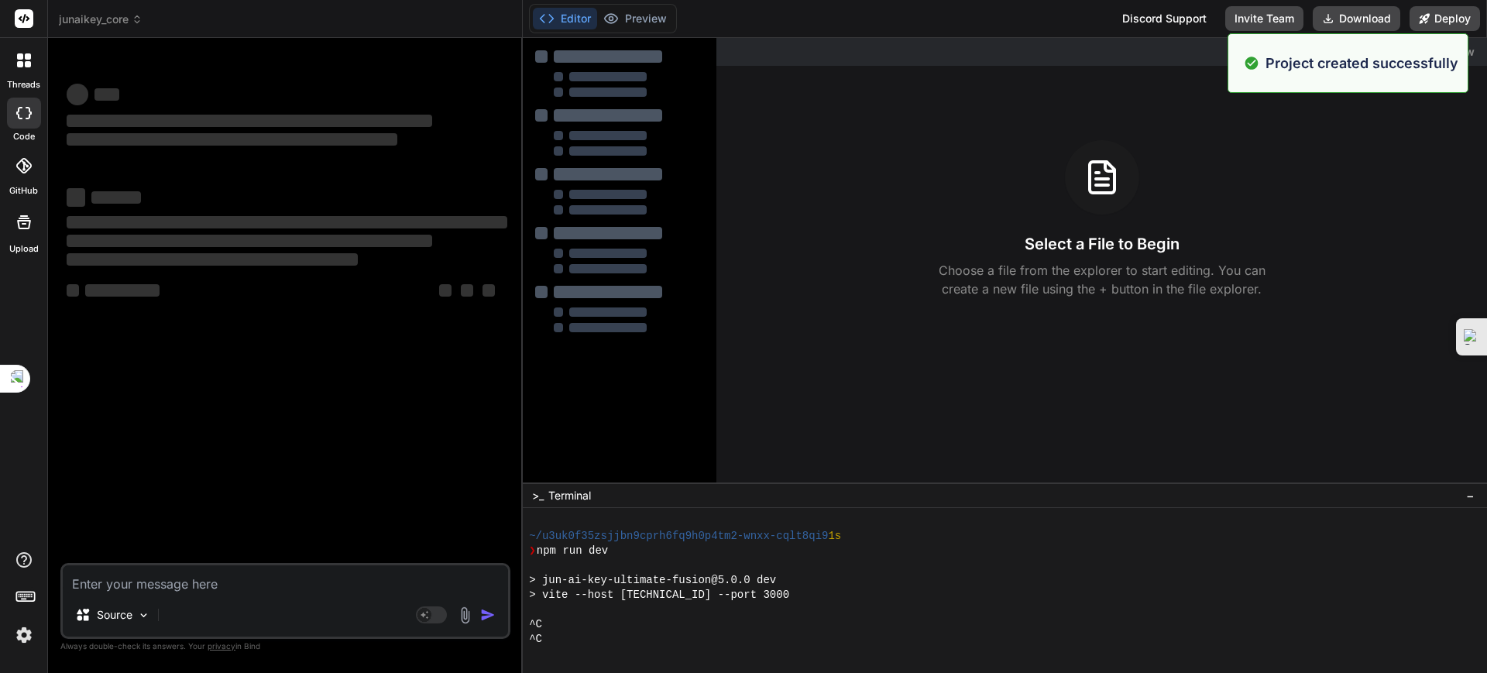
type textarea "x"
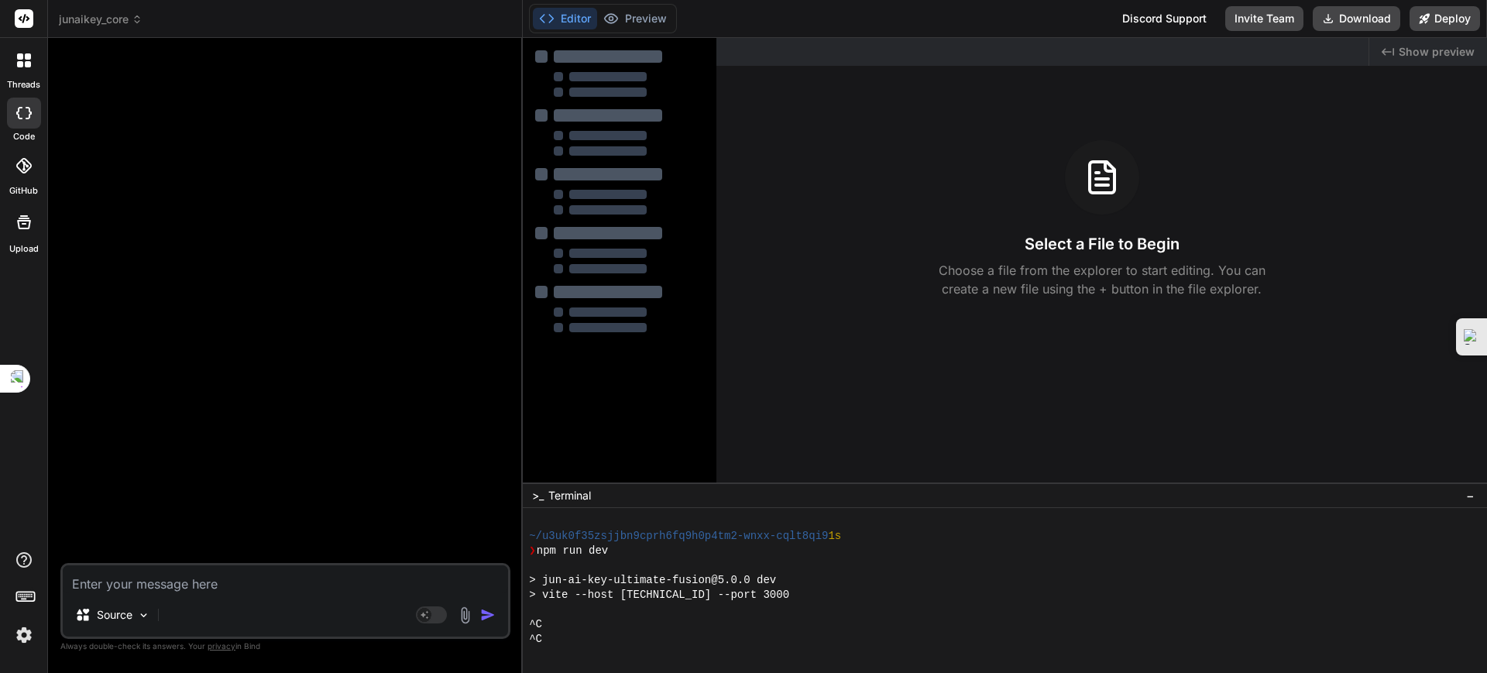
click at [941, 278] on p "Choose a file from the explorer to start editing. You can create a new file usi…" at bounding box center [1101, 279] width 347 height 37
